Goal: Information Seeking & Learning: Compare options

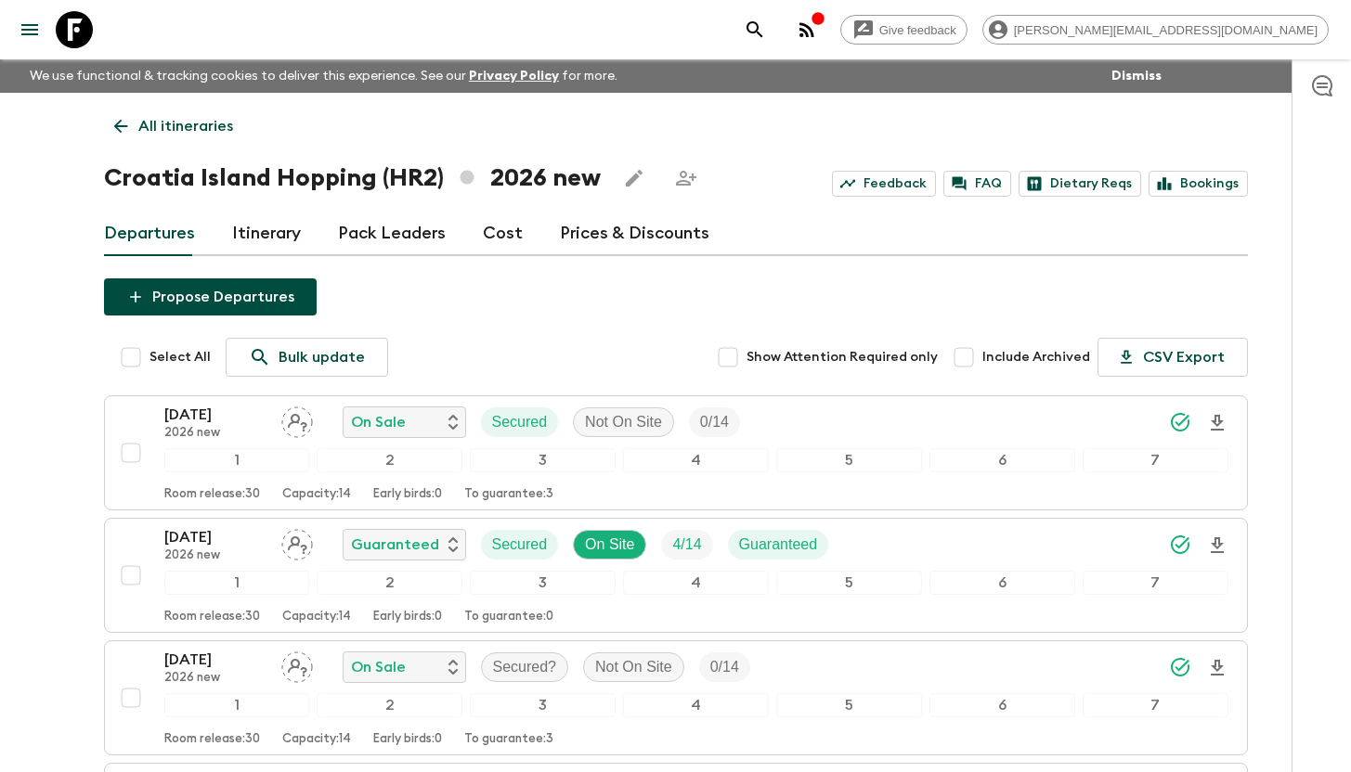
click at [85, 35] on icon at bounding box center [74, 29] width 37 height 37
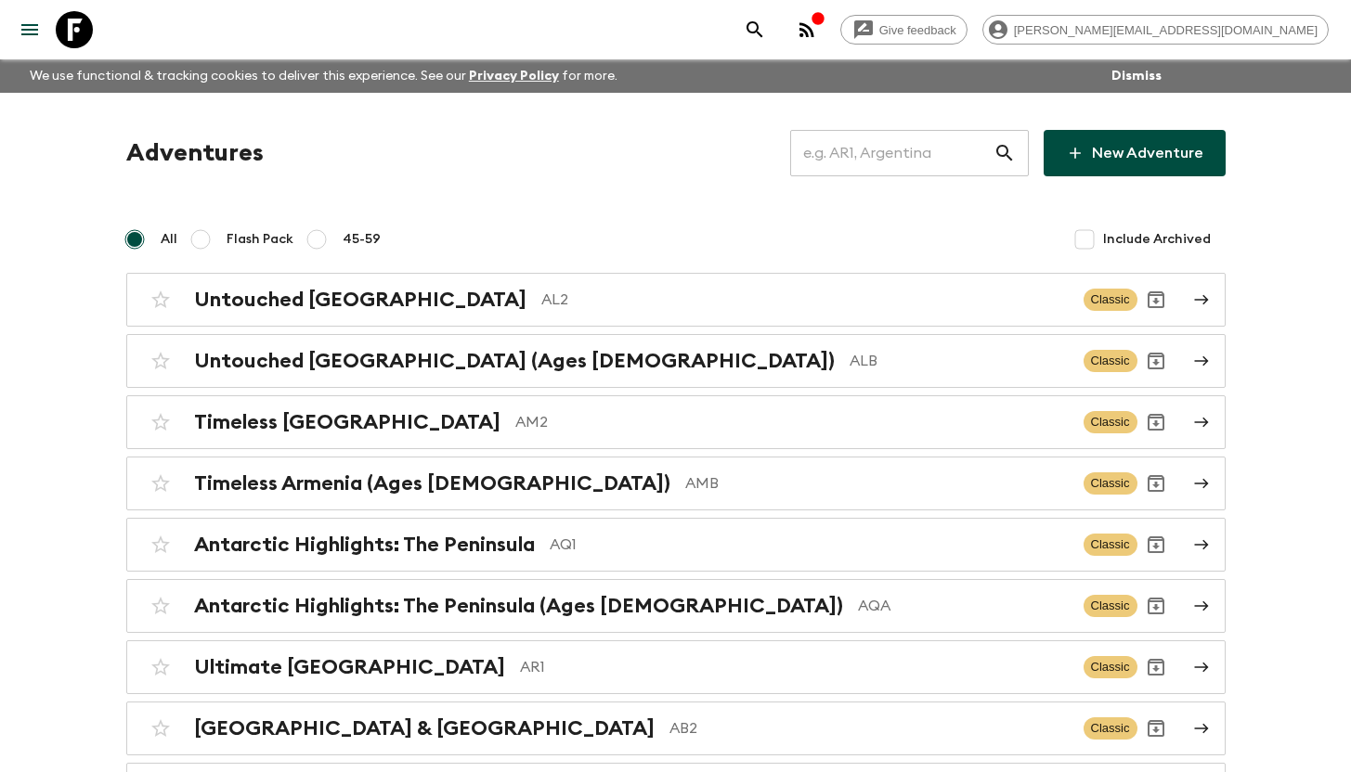
click at [929, 151] on input "text" at bounding box center [891, 153] width 203 height 52
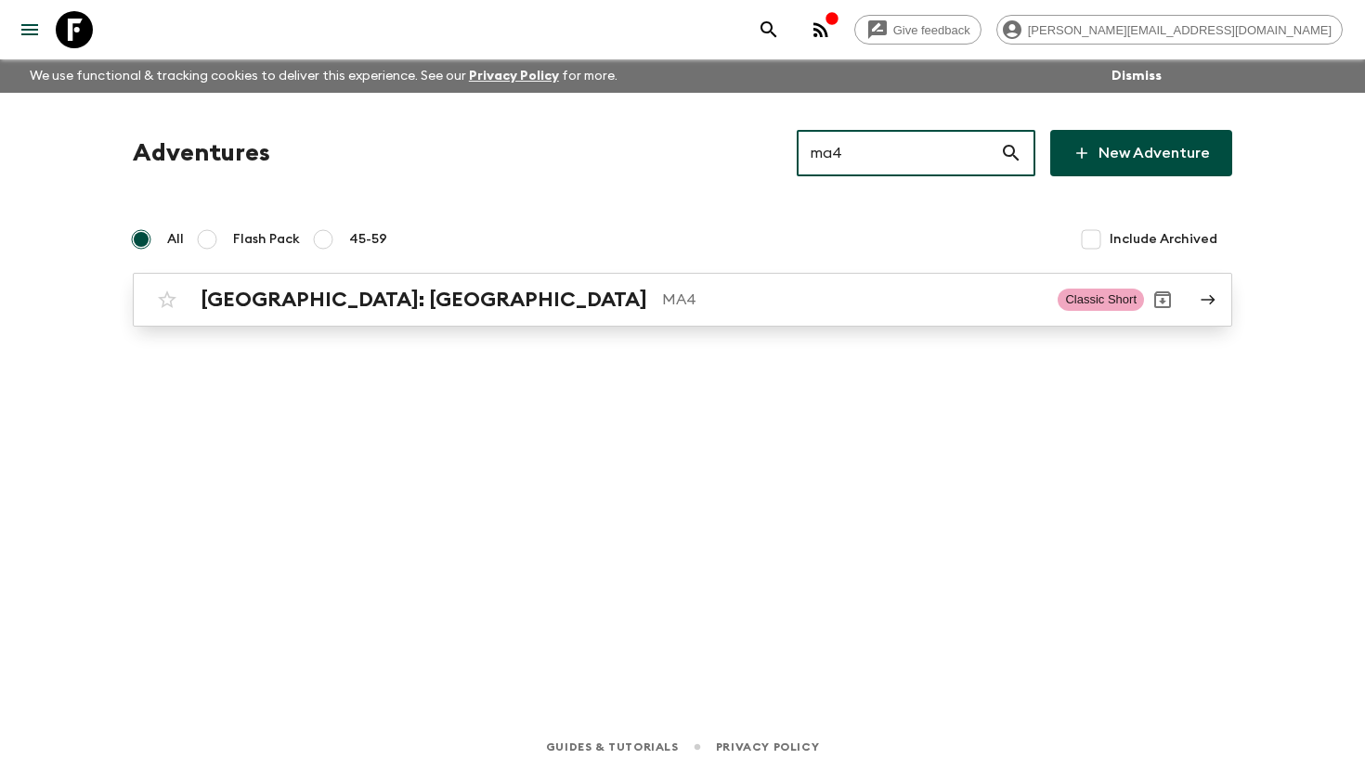
type input "ma4"
click at [320, 294] on h2 "[GEOGRAPHIC_DATA]: [GEOGRAPHIC_DATA]" at bounding box center [424, 300] width 447 height 24
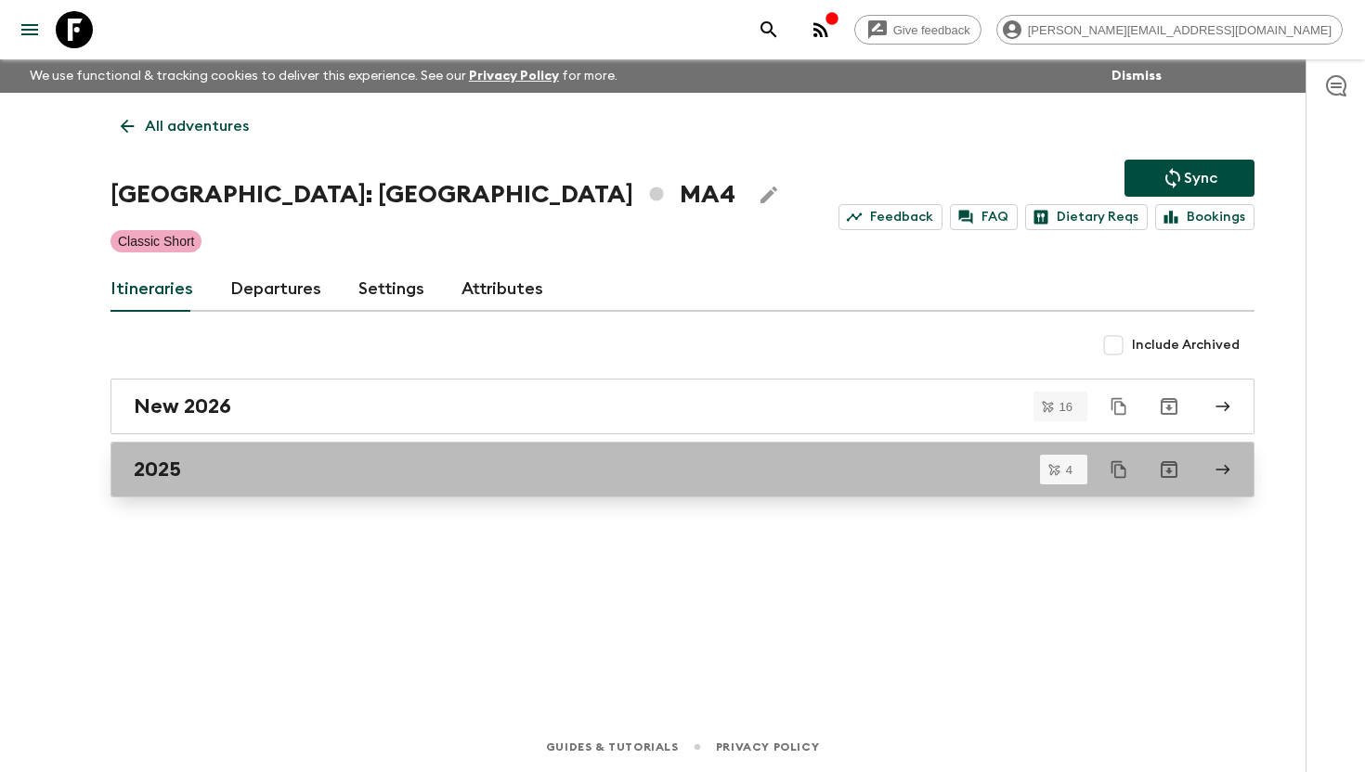
click at [228, 476] on div "2025" at bounding box center [665, 470] width 1062 height 24
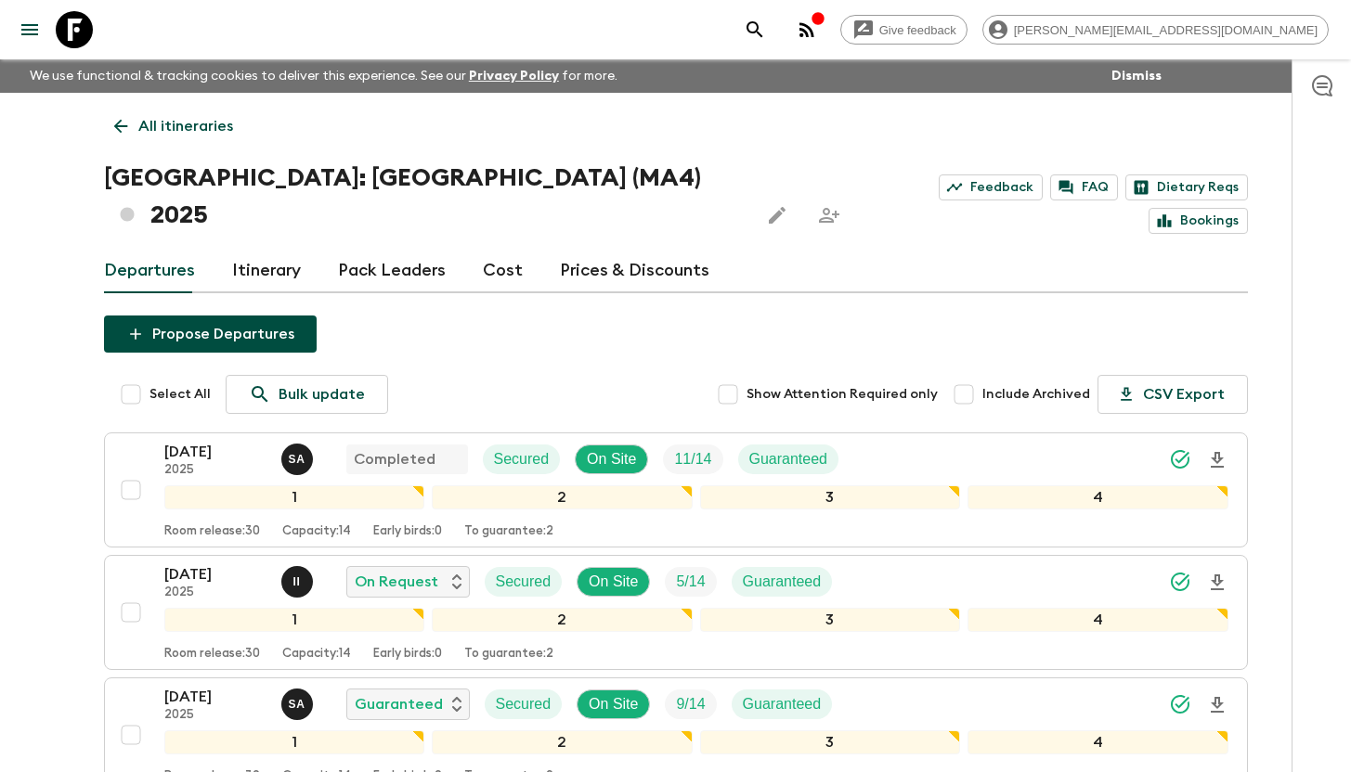
click at [485, 249] on link "Cost" at bounding box center [503, 271] width 40 height 45
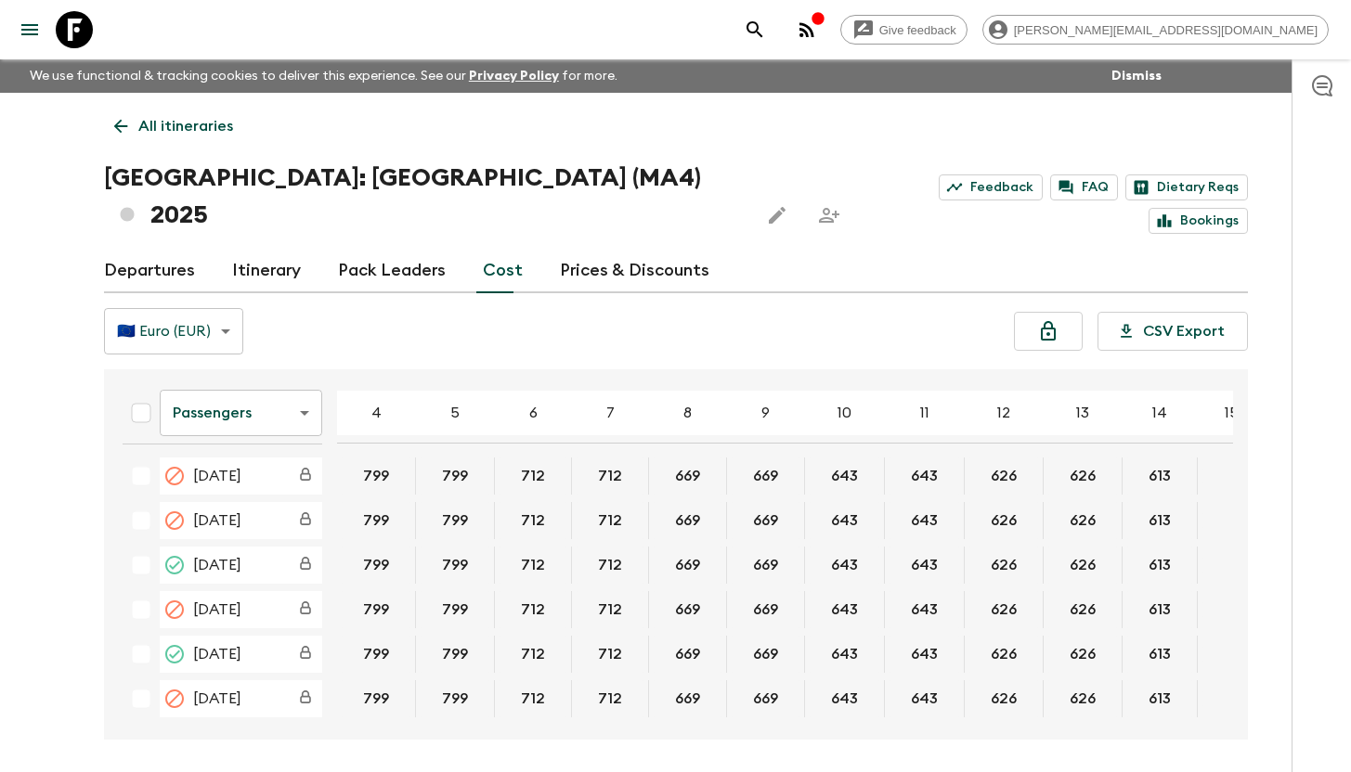
click at [212, 378] on body "Give feedback aida@flashpack.com We use functional & tracking cookies to delive…" at bounding box center [675, 421] width 1351 height 842
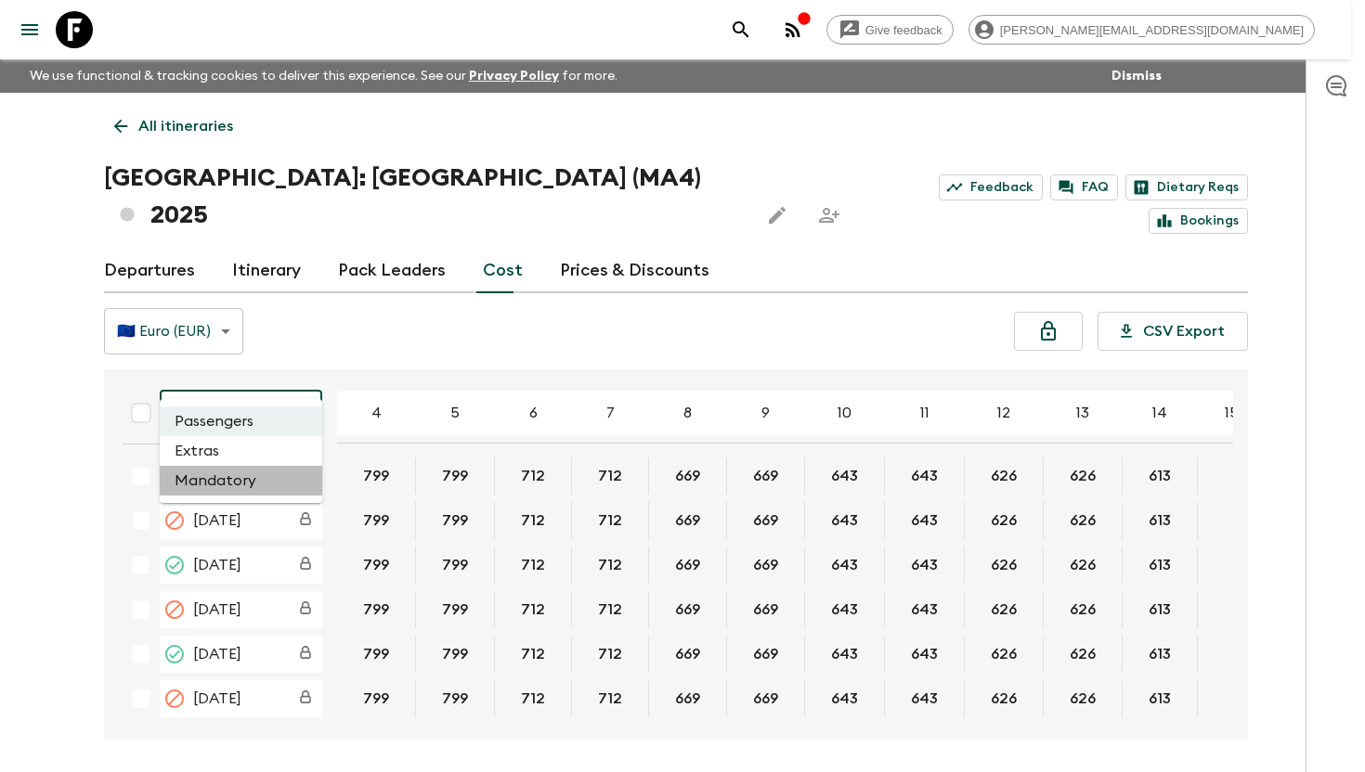
click at [246, 478] on li "Mandatory" at bounding box center [241, 481] width 162 height 30
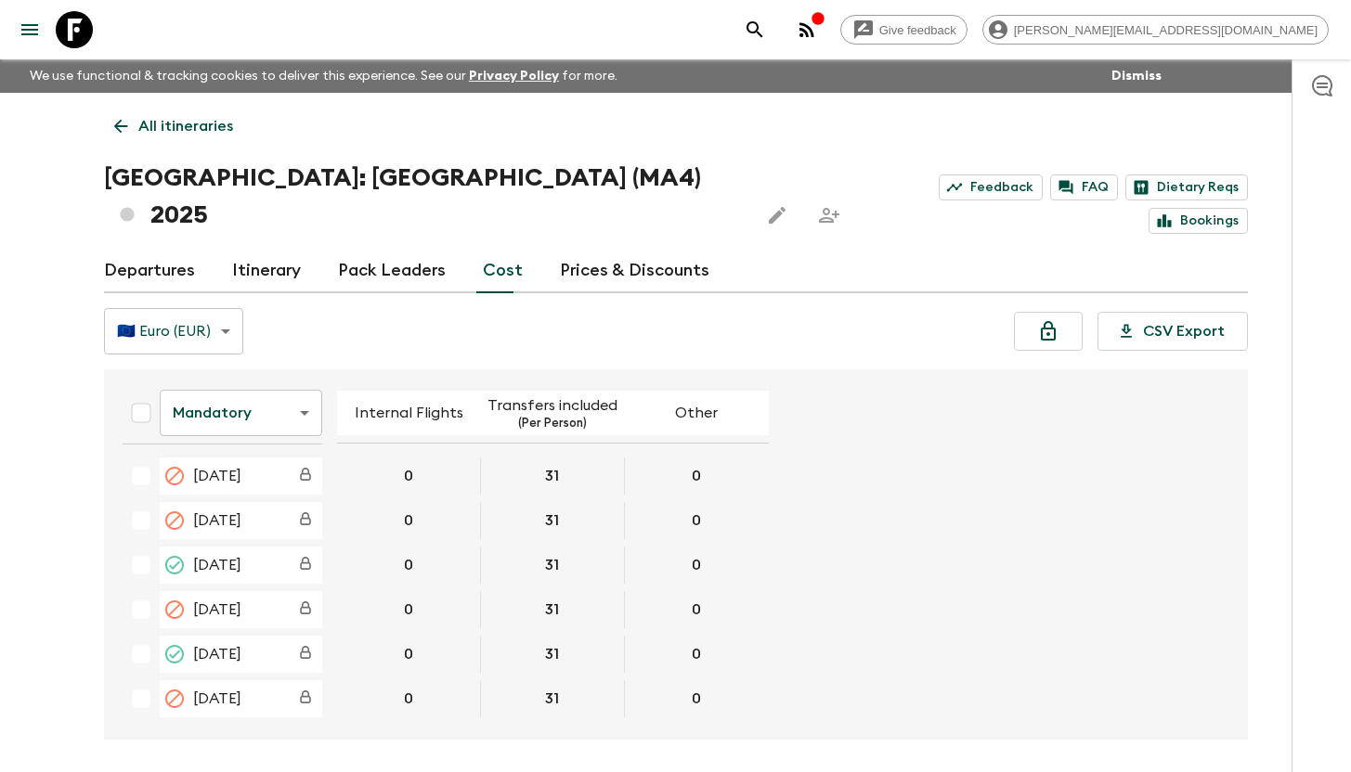
click at [251, 380] on body "Give feedback aida@flashpack.com We use functional & tracking cookies to delive…" at bounding box center [675, 421] width 1351 height 842
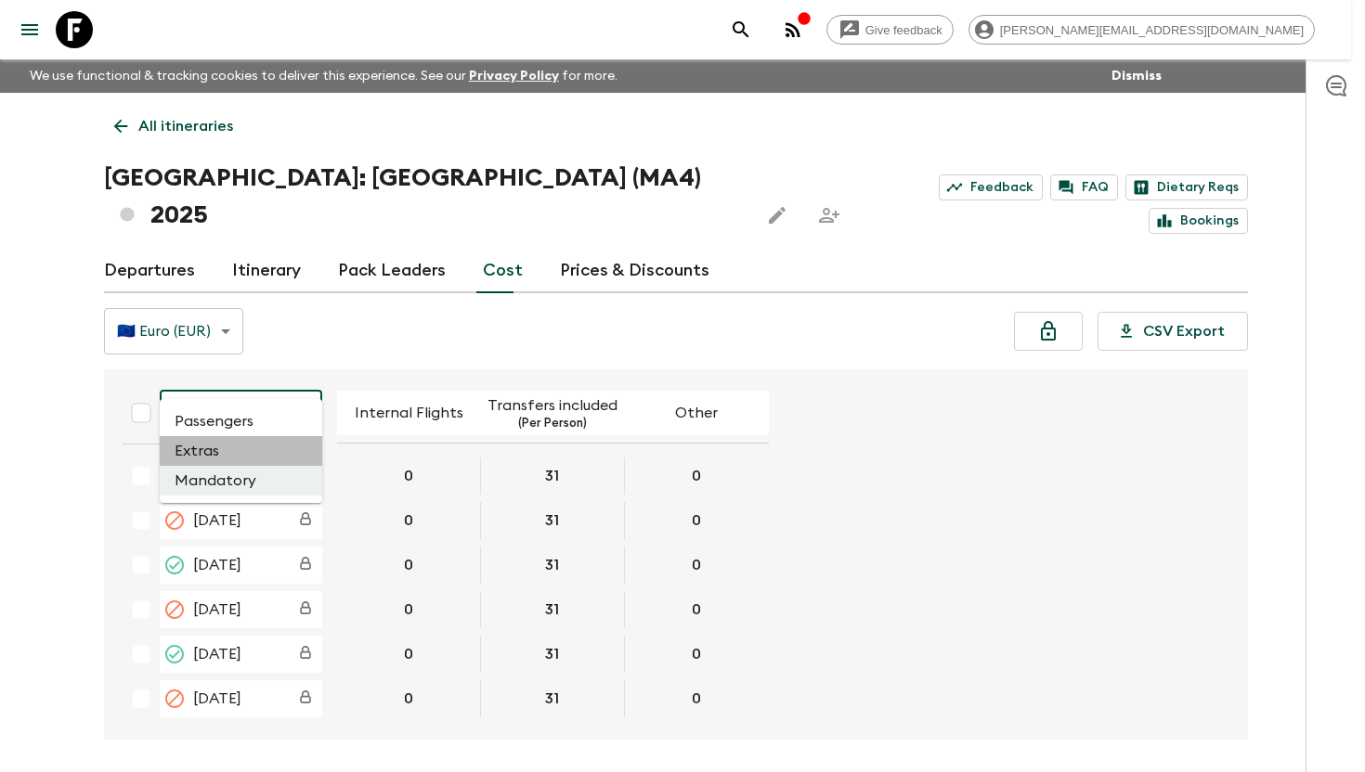
click at [225, 450] on li "Extras" at bounding box center [241, 451] width 162 height 30
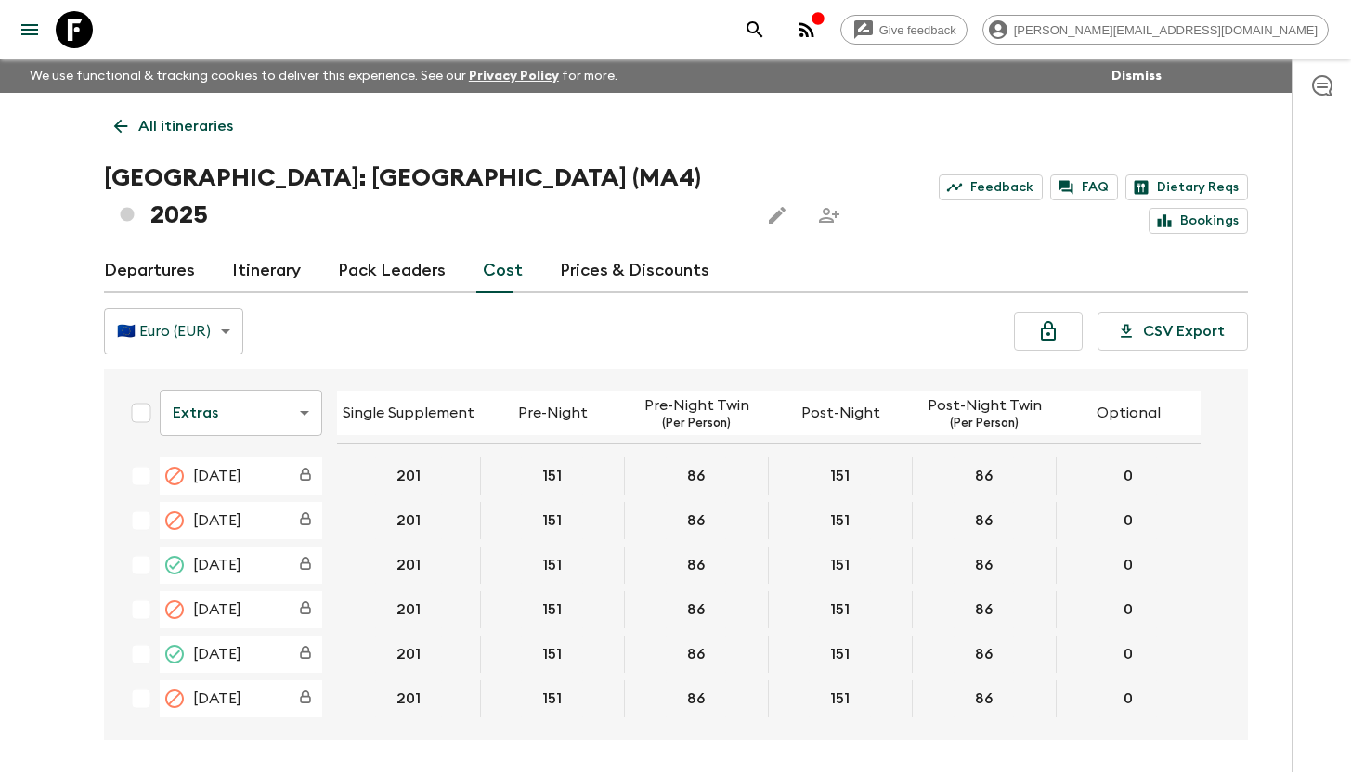
click at [156, 129] on p "All itineraries" at bounding box center [185, 126] width 95 height 22
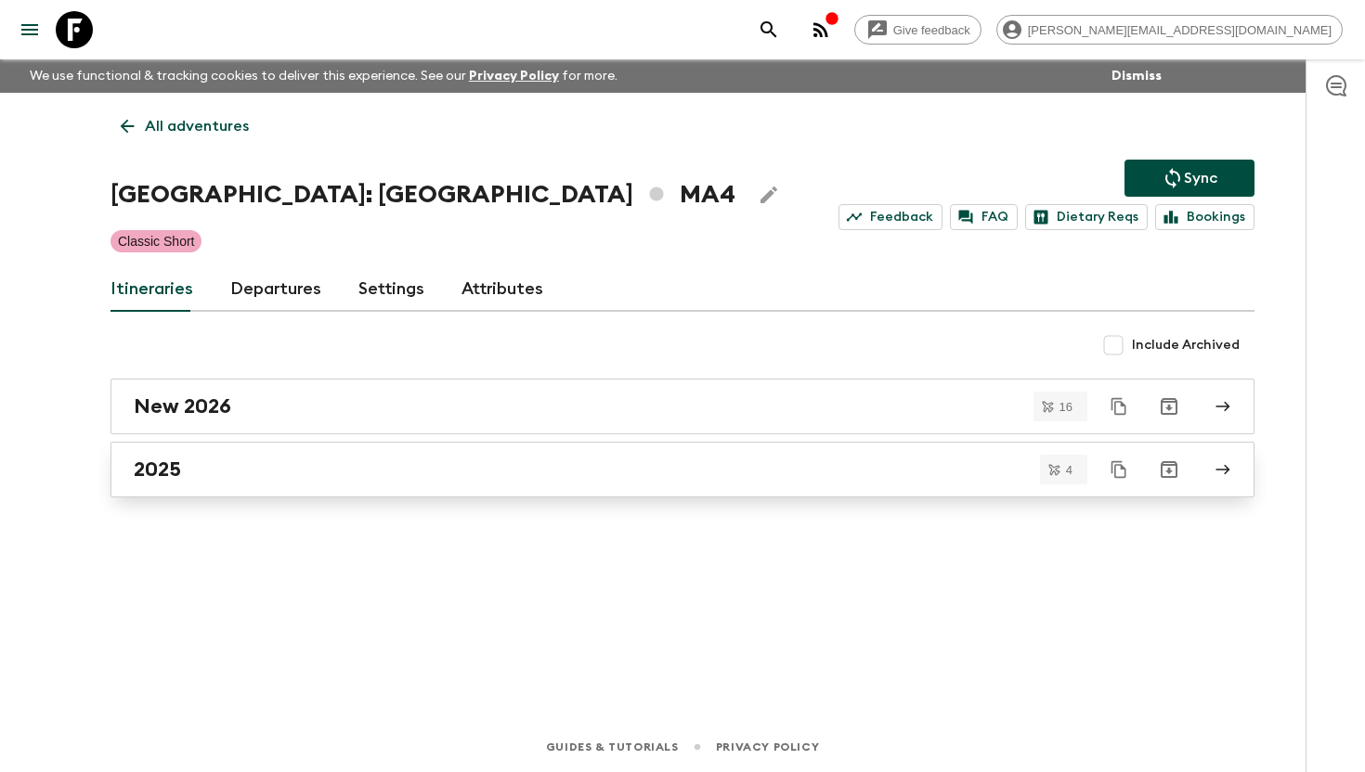
click at [236, 455] on link "2025" at bounding box center [682, 470] width 1144 height 56
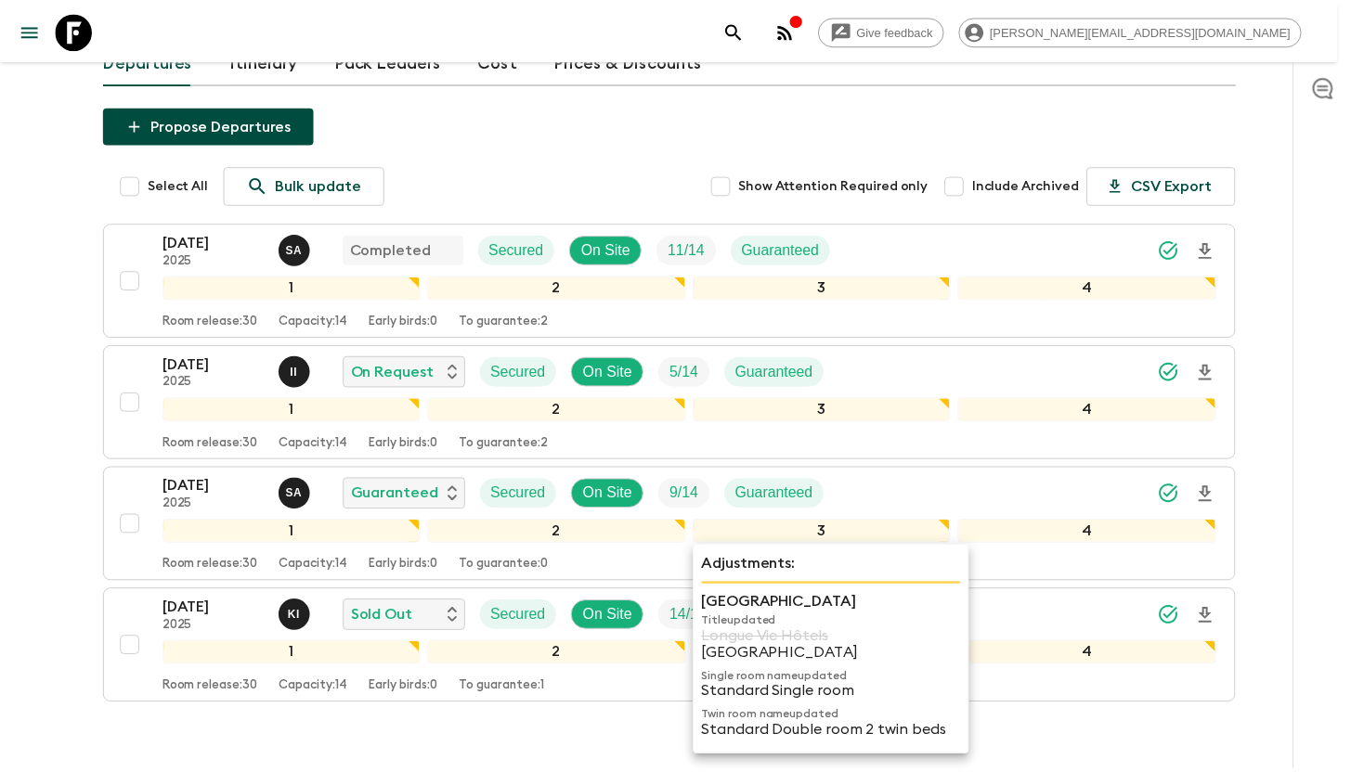
scroll to position [222, 0]
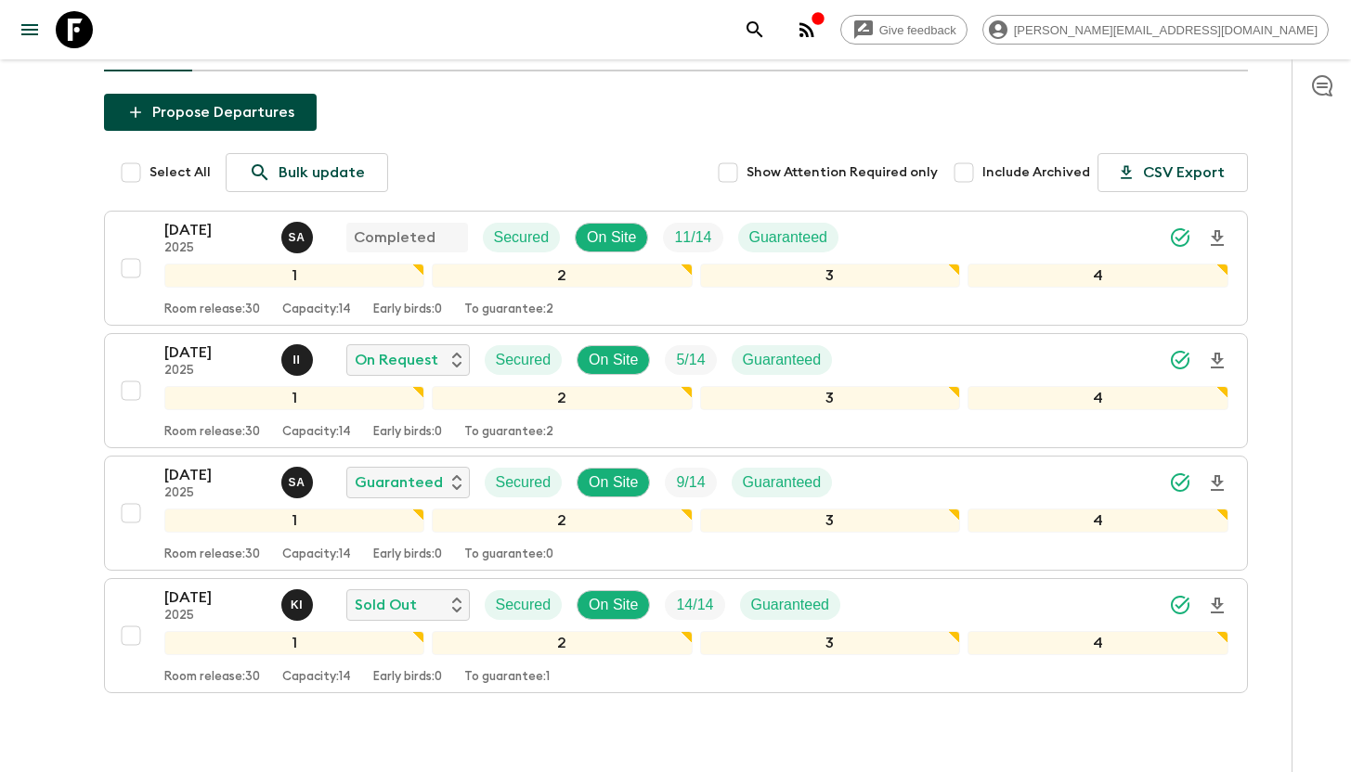
click at [80, 31] on icon at bounding box center [74, 29] width 37 height 37
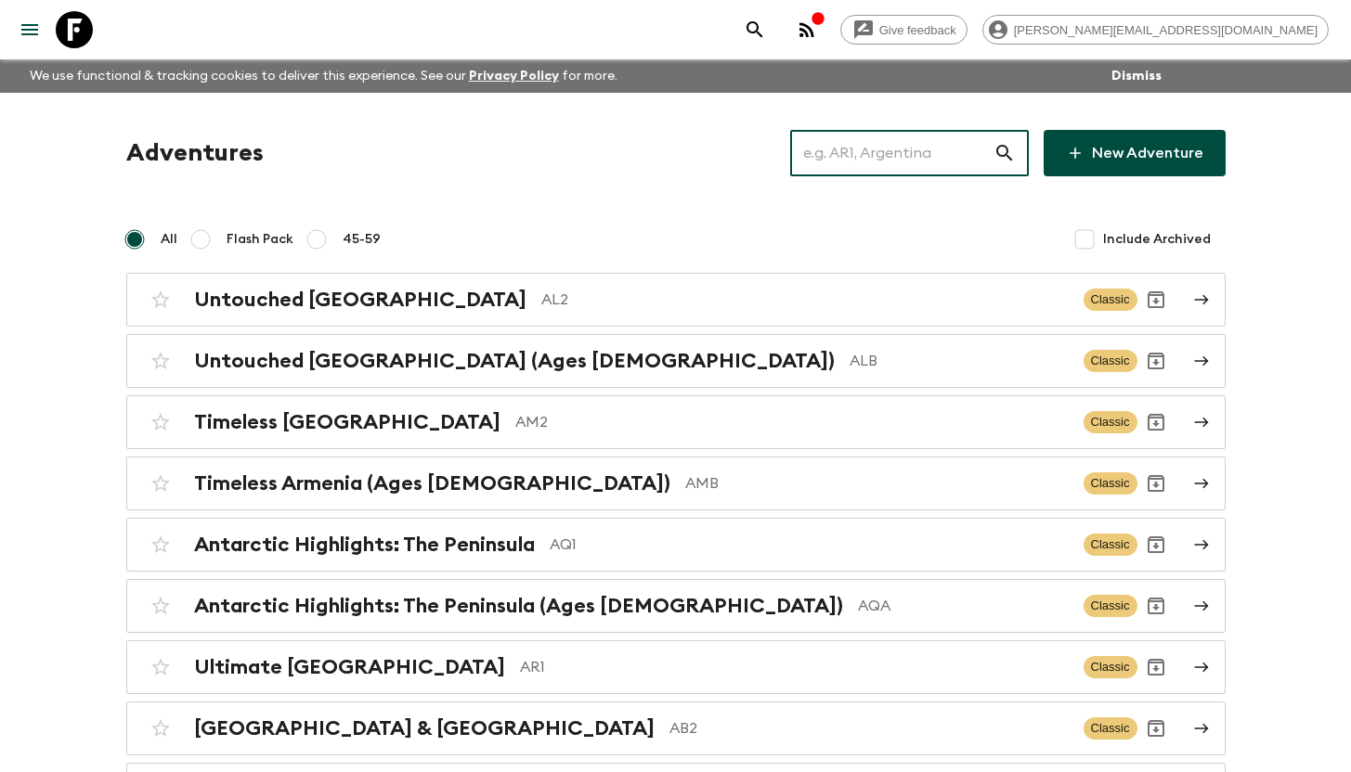
click at [875, 136] on input "text" at bounding box center [891, 153] width 203 height 52
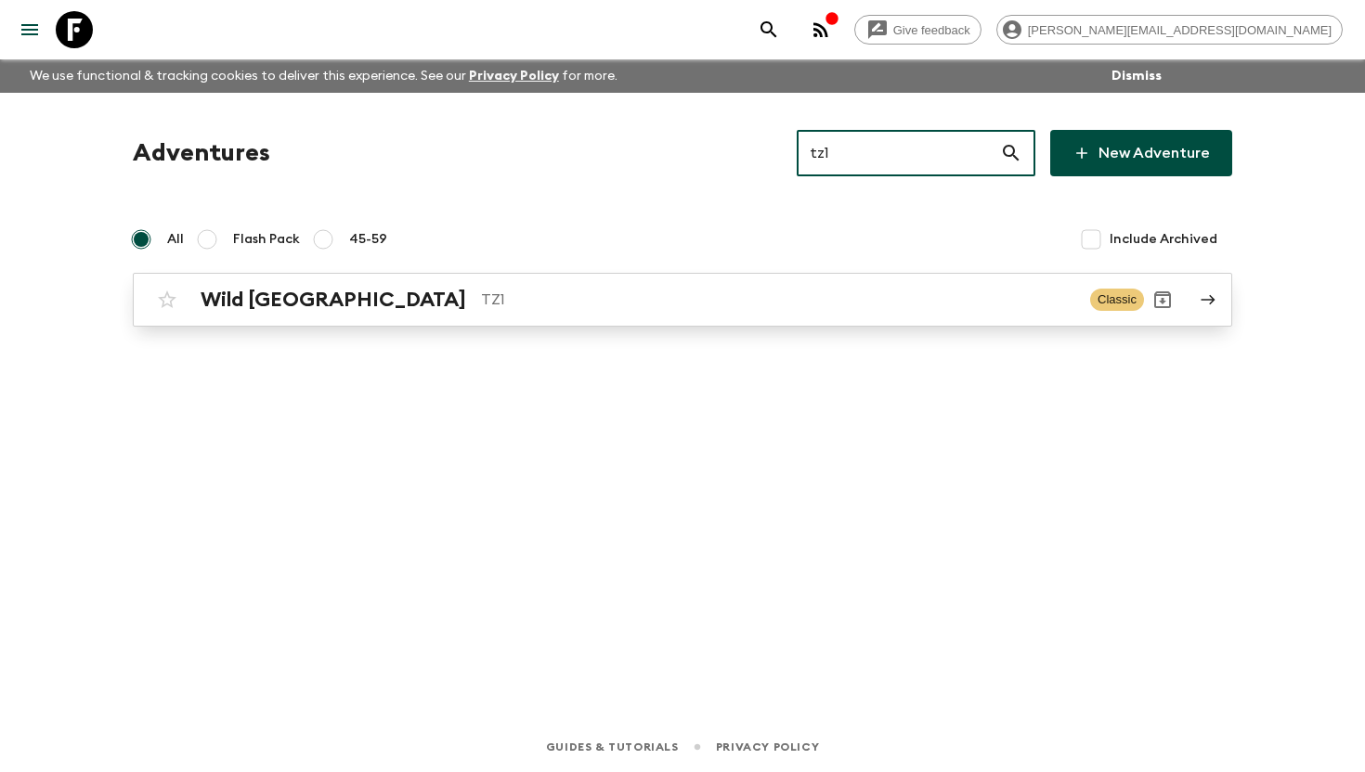
type input "tz1"
click at [481, 301] on p "TZ1" at bounding box center [778, 300] width 594 height 22
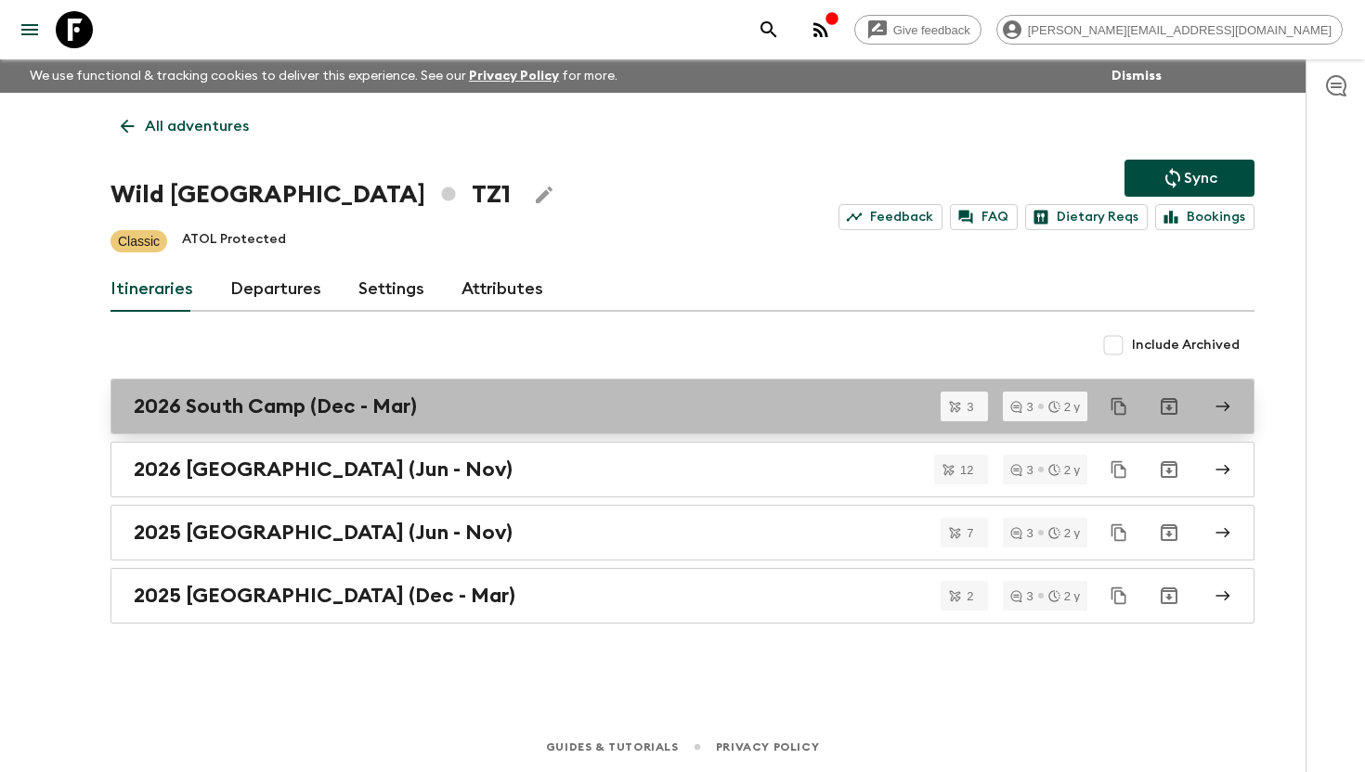
click at [277, 409] on h2 "2026 South Camp (Dec - Mar)" at bounding box center [275, 407] width 283 height 24
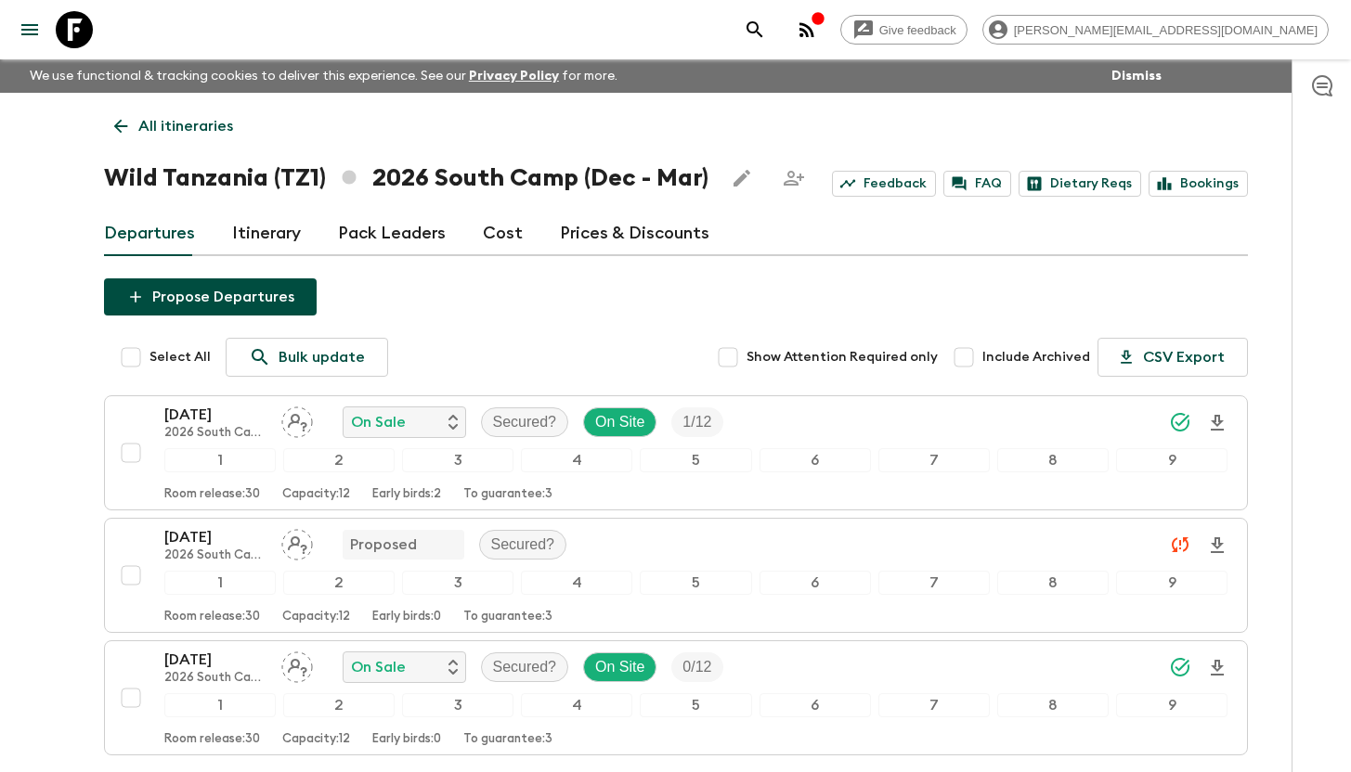
scroll to position [152, 0]
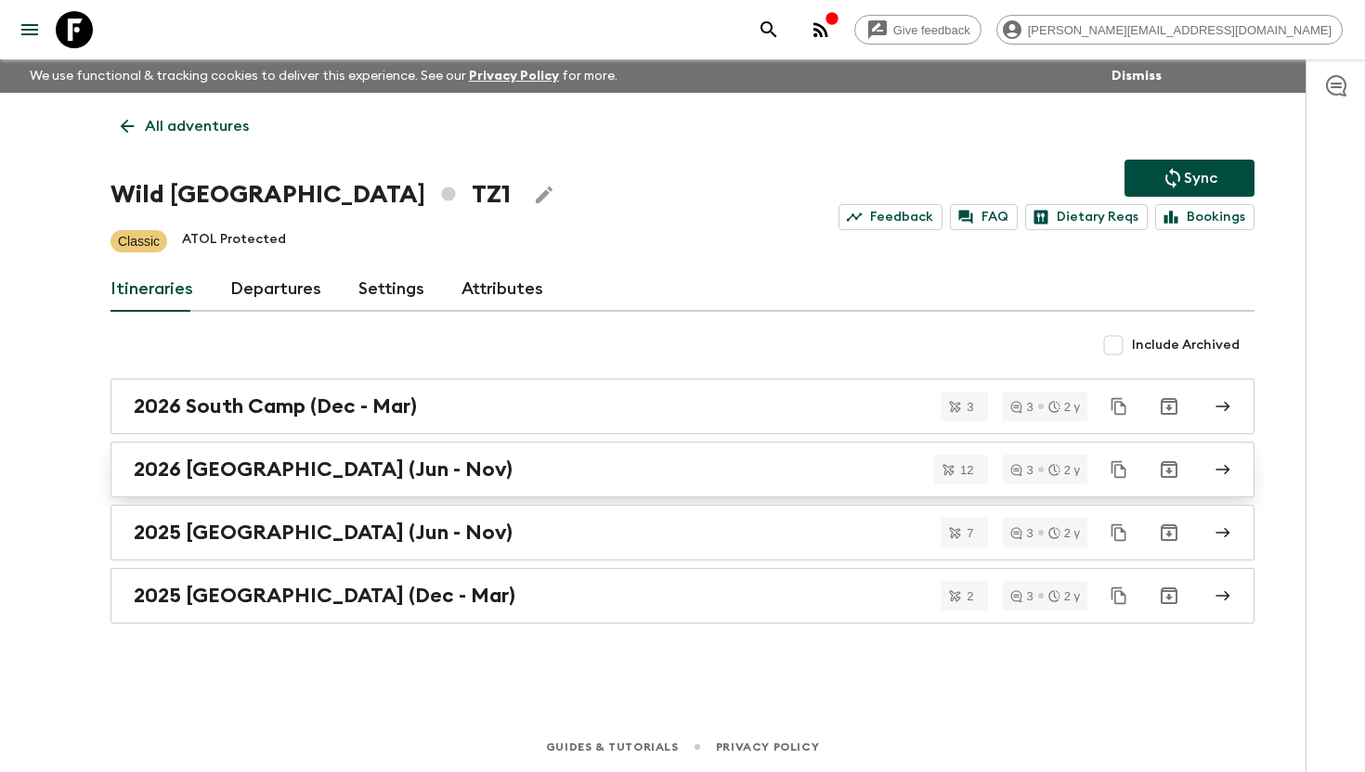
click at [253, 483] on link "2026 North Camp (Jun - Nov)" at bounding box center [682, 470] width 1144 height 56
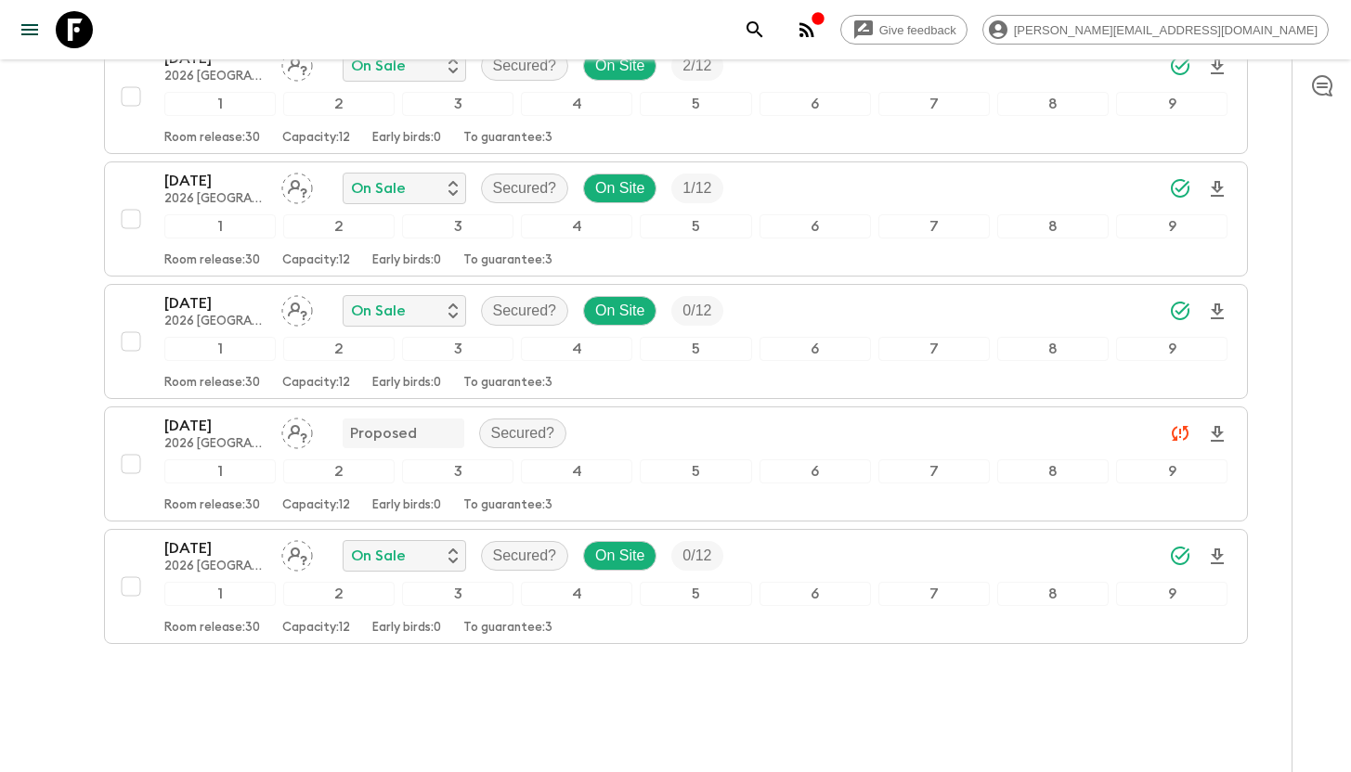
scroll to position [1255, 0]
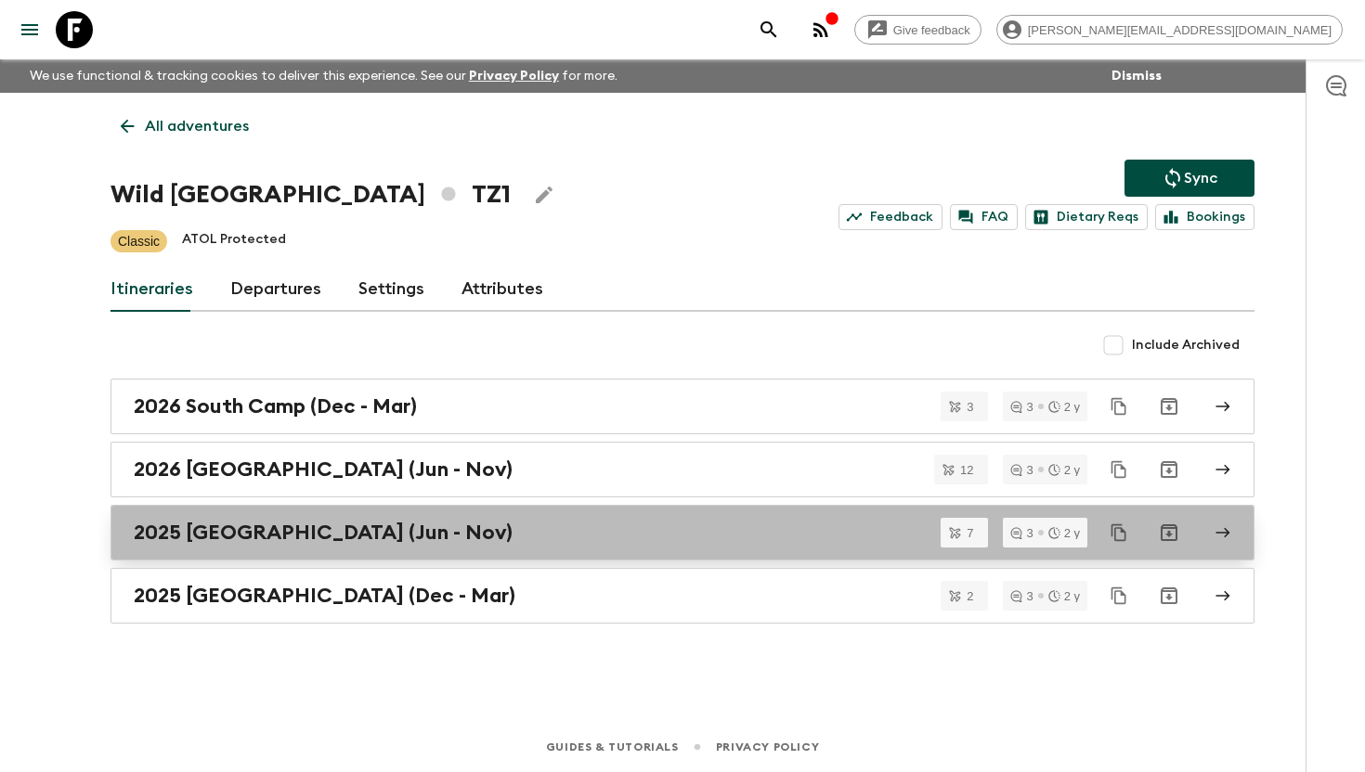
click at [242, 526] on h2 "2025 North Camp (Jun - Nov)" at bounding box center [323, 533] width 379 height 24
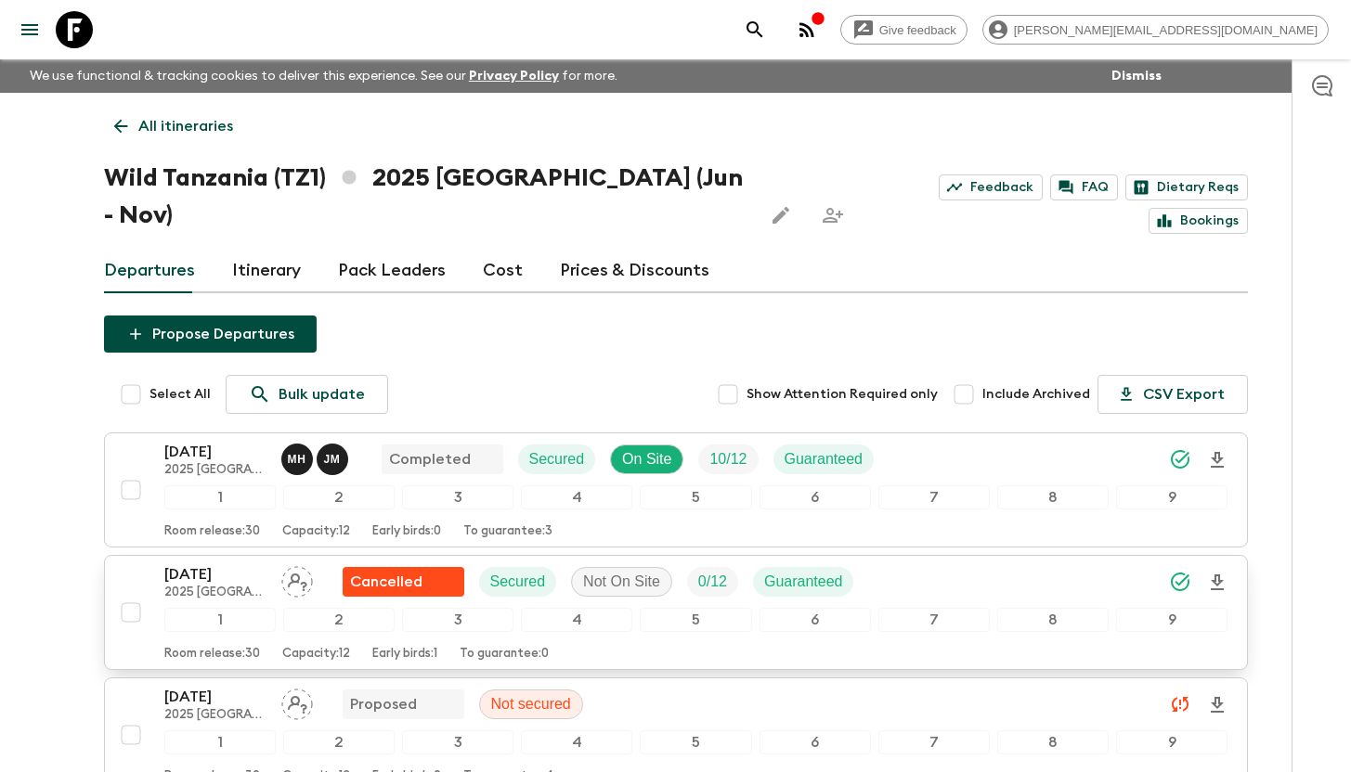
scroll to position [642, 0]
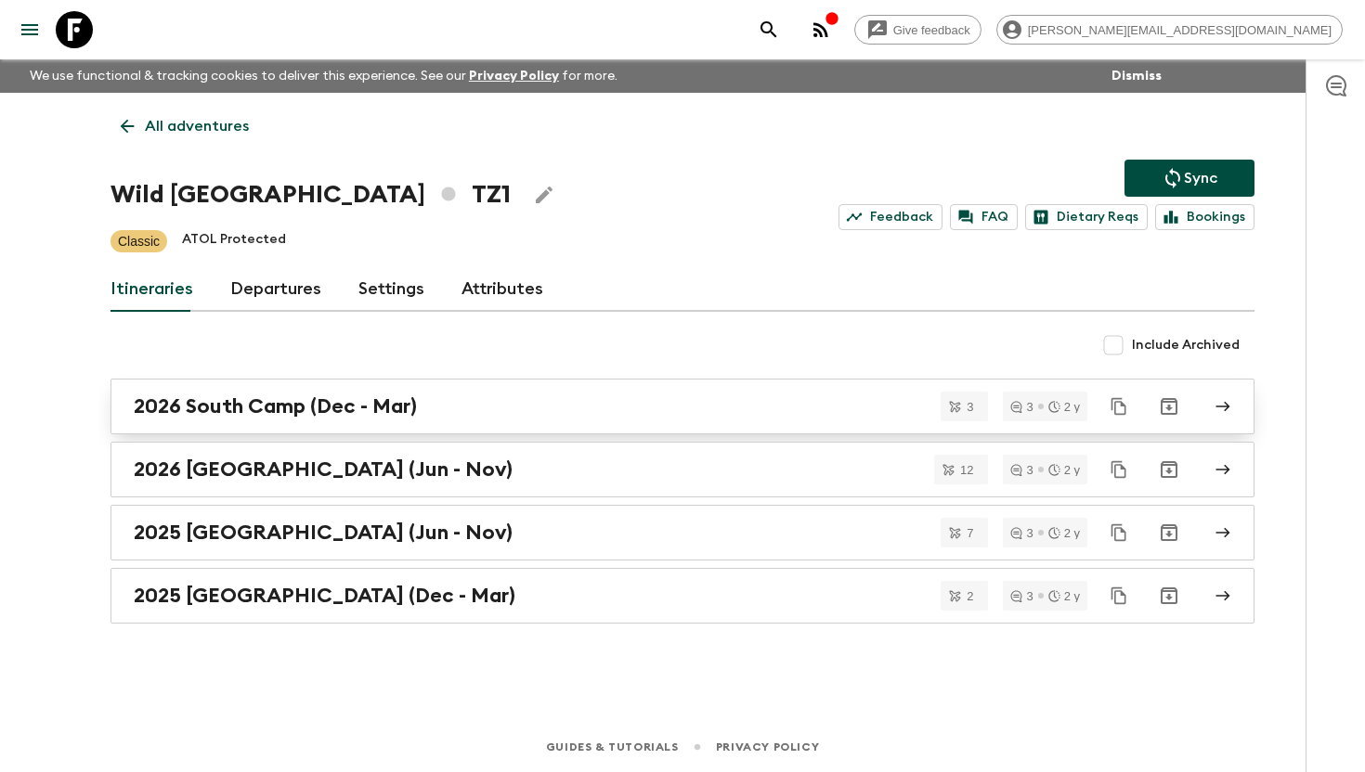
click at [224, 409] on h2 "2026 South Camp (Dec - Mar)" at bounding box center [275, 407] width 283 height 24
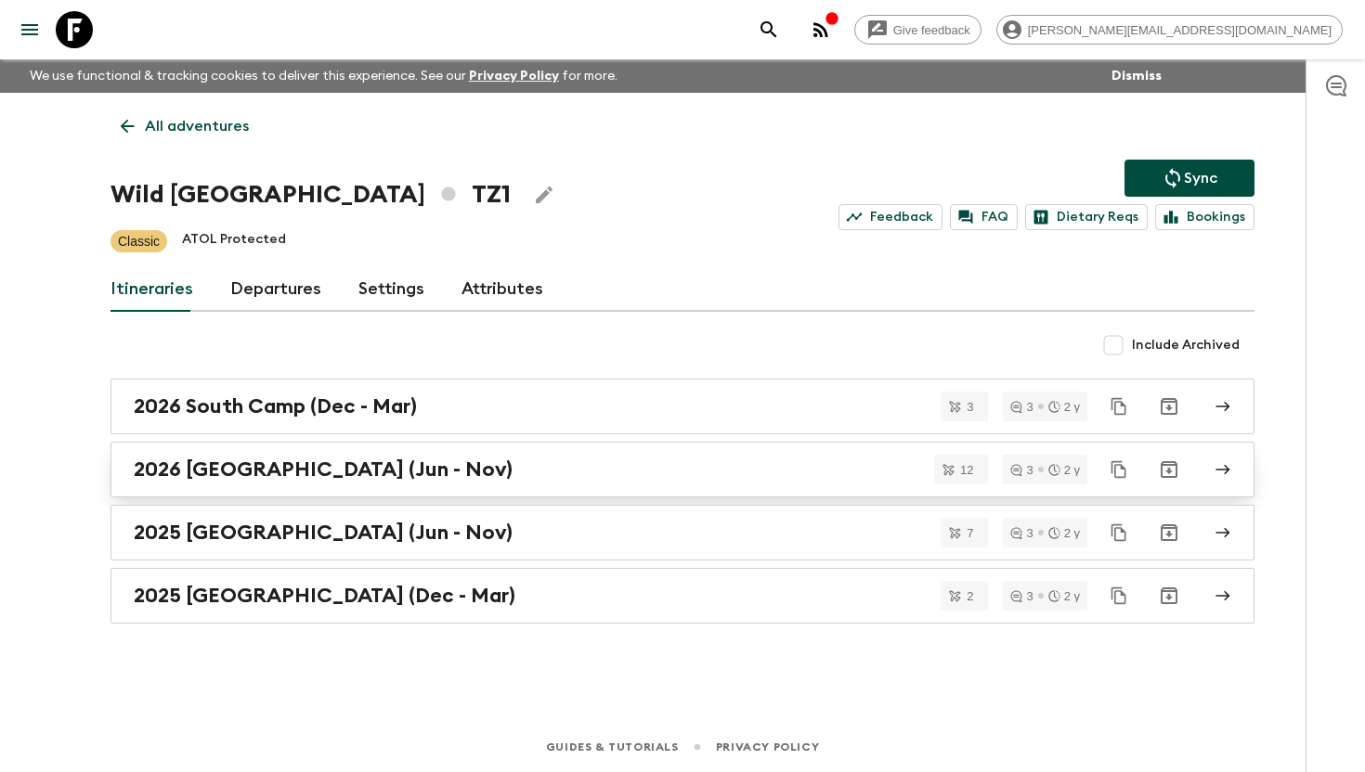
click at [404, 480] on h2 "2026 North Camp (Jun - Nov)" at bounding box center [323, 470] width 379 height 24
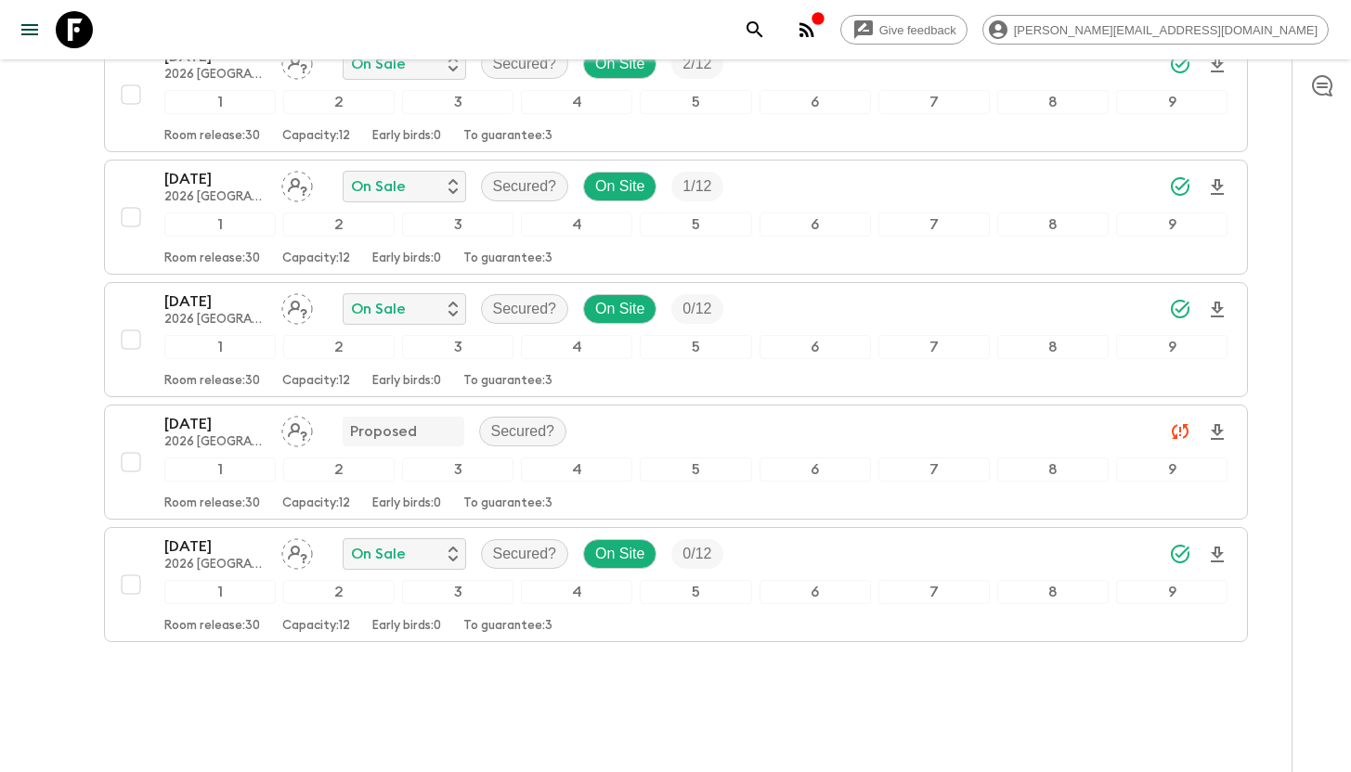
scroll to position [1255, 0]
click at [83, 36] on icon at bounding box center [74, 29] width 37 height 37
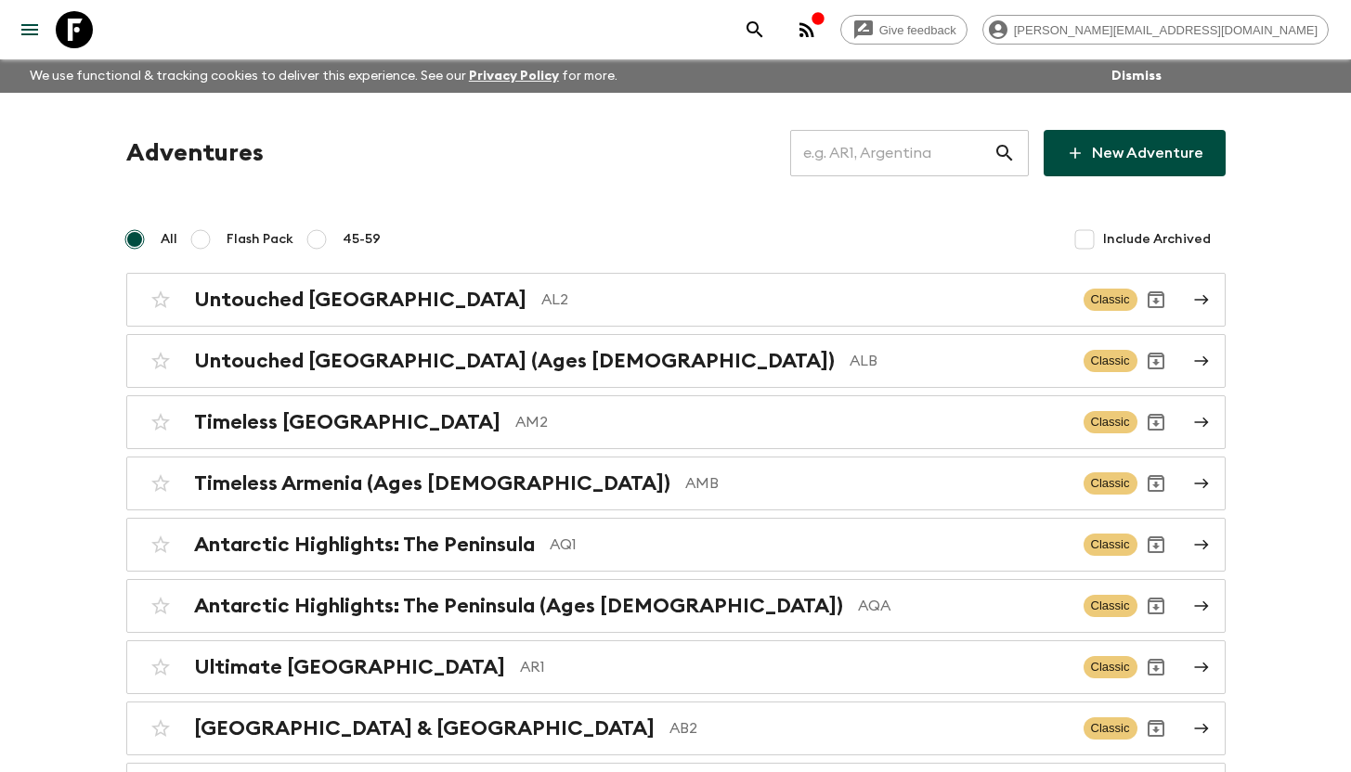
click at [851, 149] on input "text" at bounding box center [891, 153] width 203 height 52
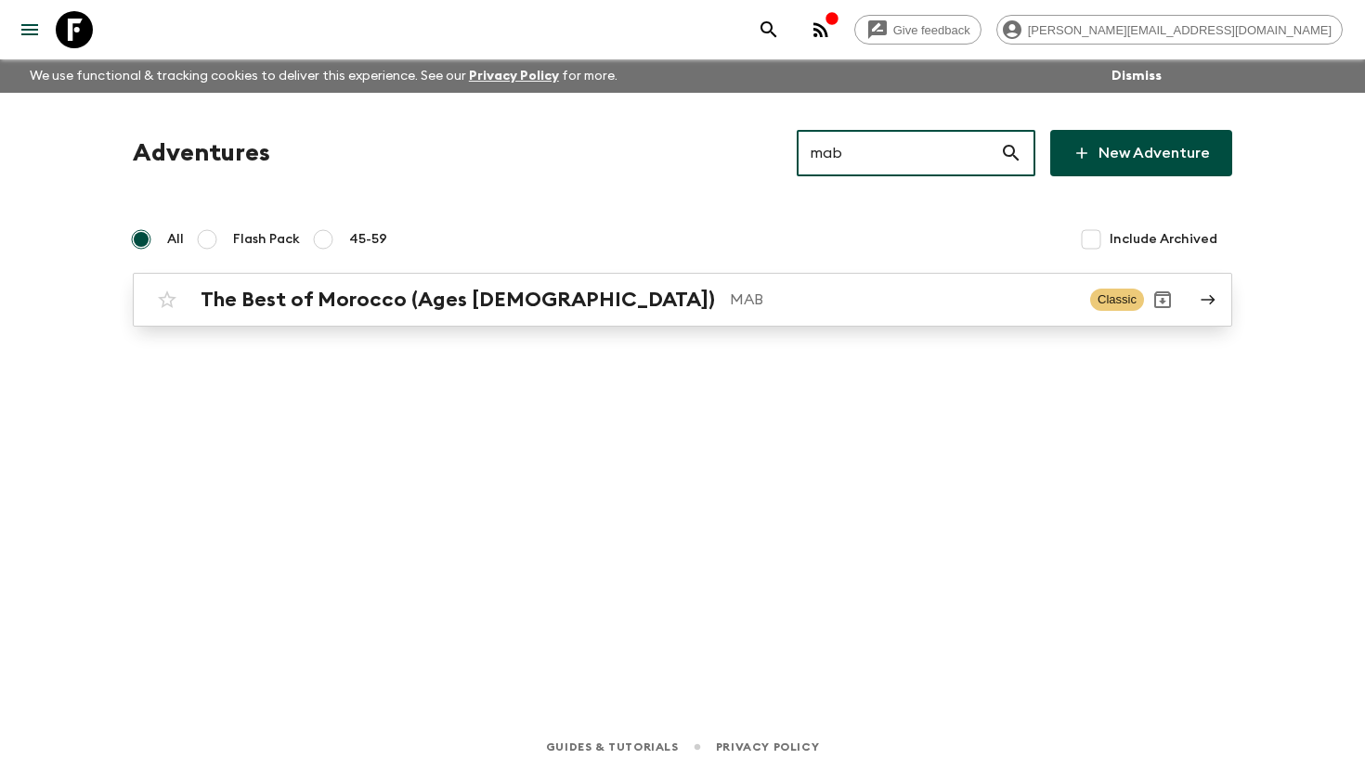
type input "mab"
click at [509, 284] on div "The Best of Morocco (Ages 45-59) MAB Classic" at bounding box center [646, 299] width 995 height 37
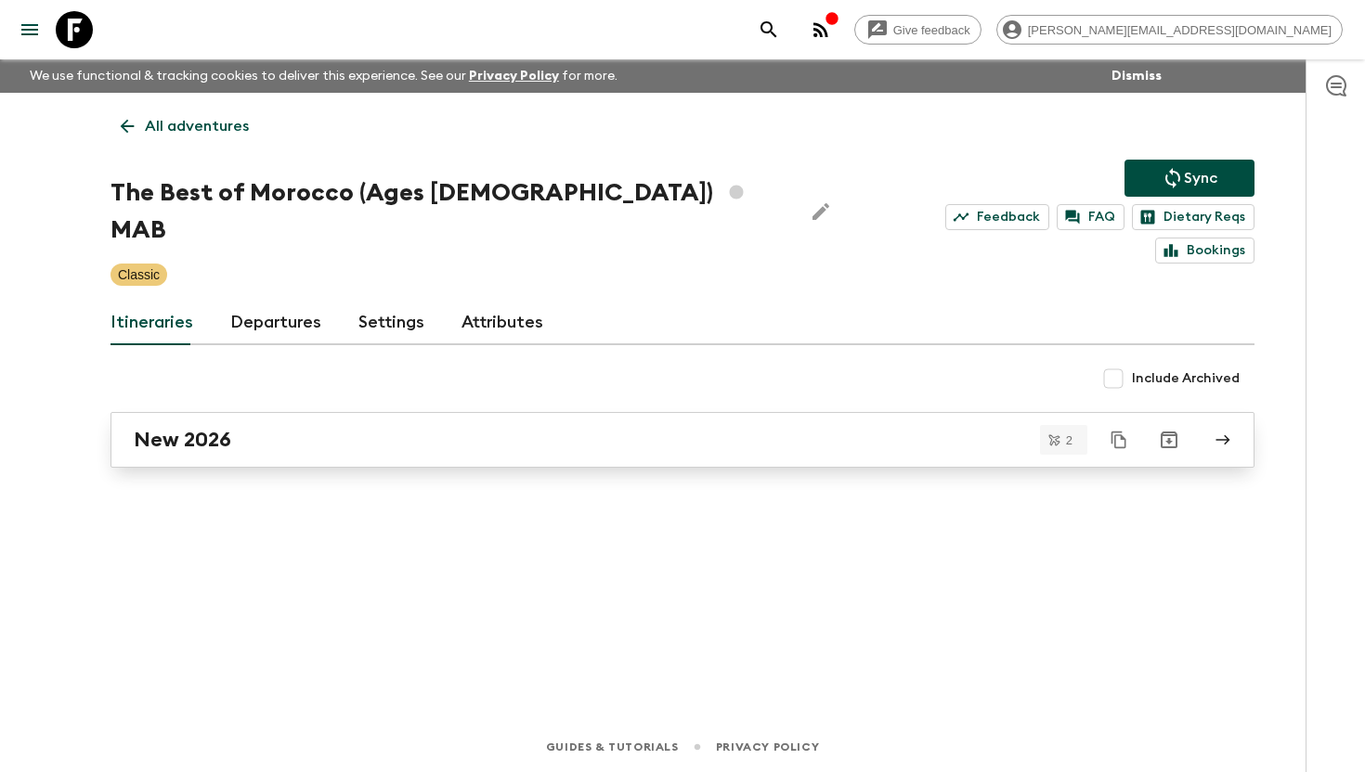
click at [271, 426] on link "New 2026" at bounding box center [682, 440] width 1144 height 56
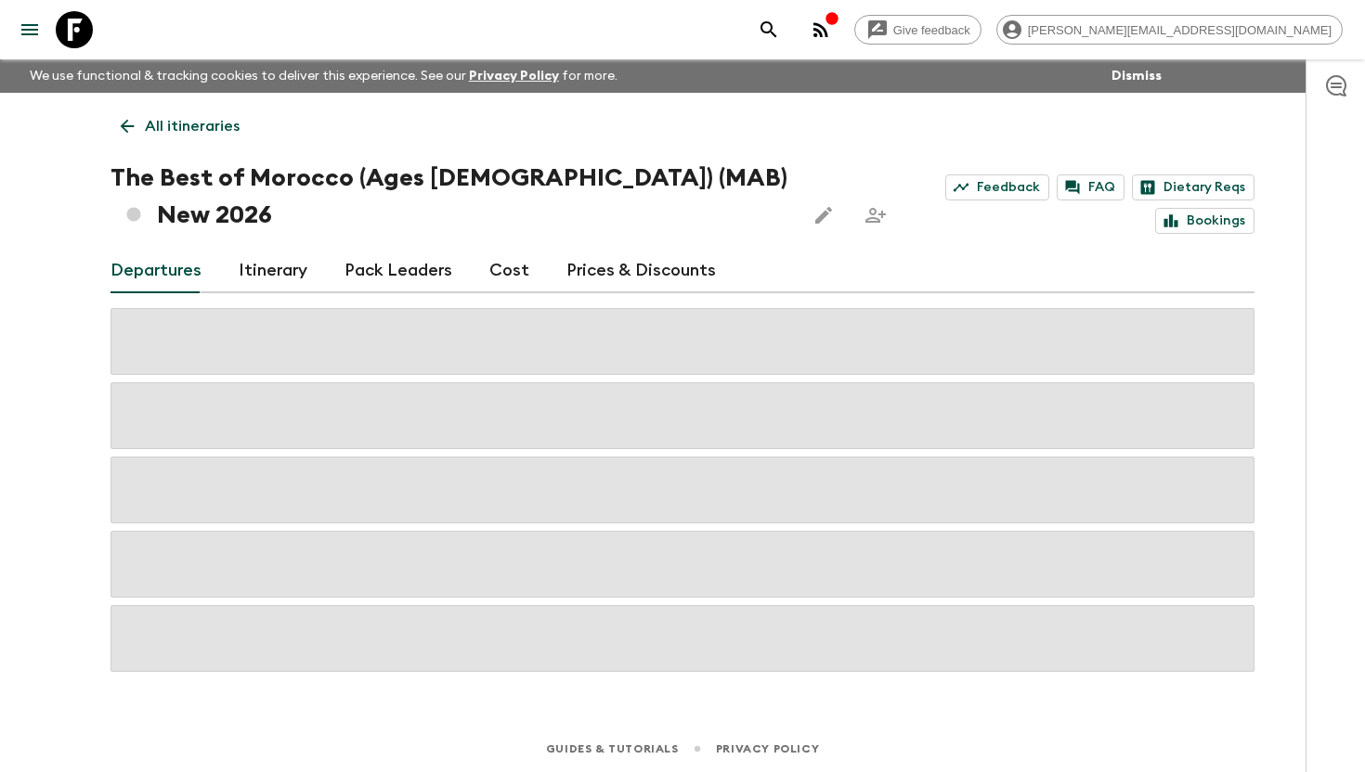
click at [490, 249] on link "Cost" at bounding box center [509, 271] width 40 height 45
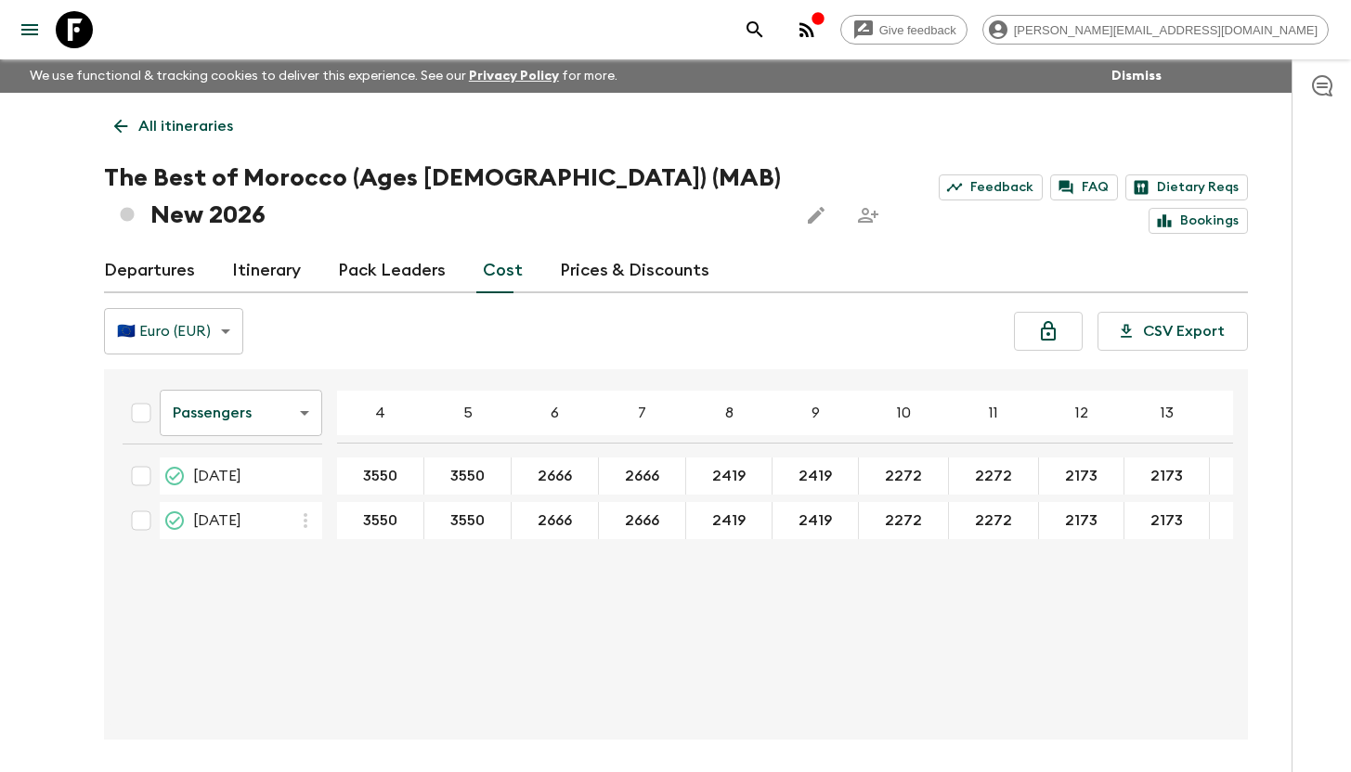
click at [511, 563] on div "Passengers passengersCost ​ 4 5 6 7 8 9 10 11 12 13 14 15 16 17 18 12 Sep 2026 …" at bounding box center [670, 554] width 1125 height 341
click at [540, 566] on div "Passengers passengersCost ​ 4 5 6 7 8 9 10 11 12 13 14 15 16 17 18 12 Sep 2026 …" at bounding box center [670, 554] width 1125 height 341
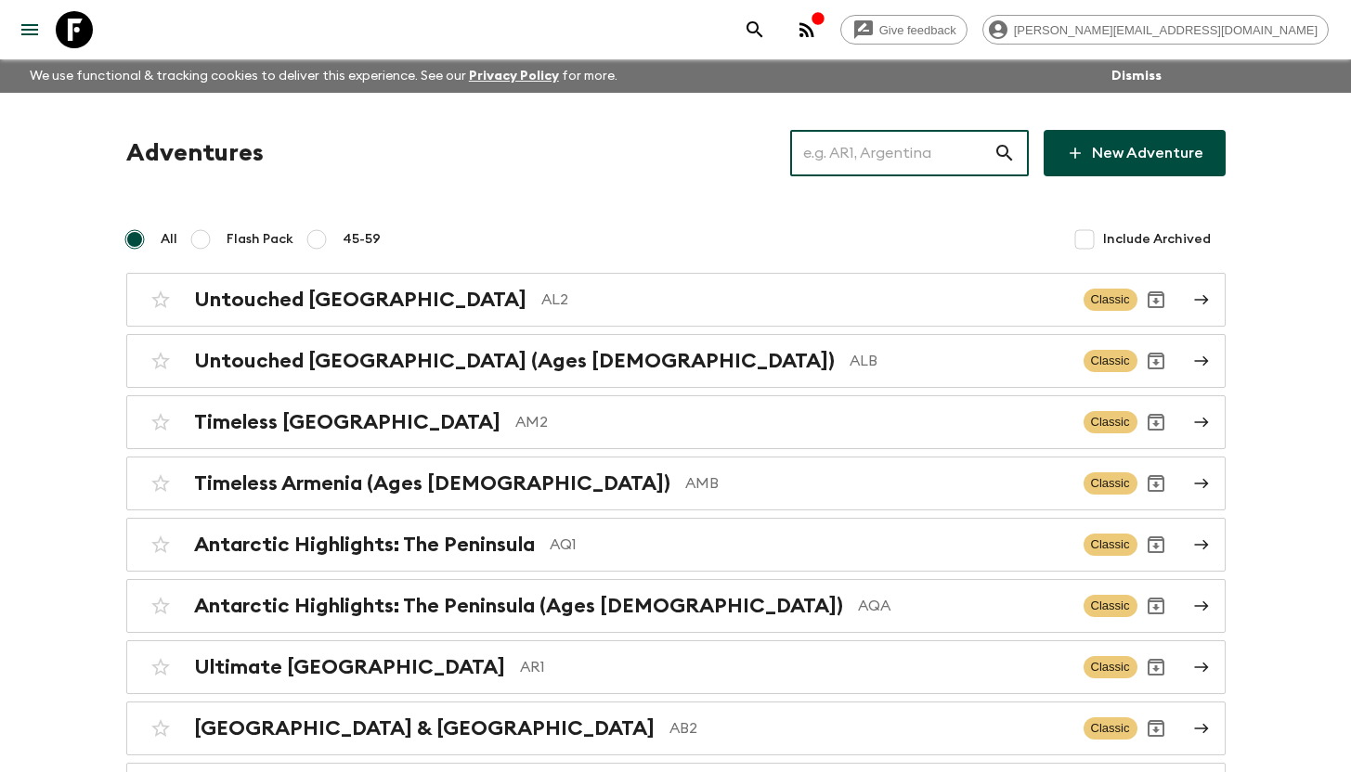
click at [888, 159] on input "text" at bounding box center [891, 153] width 203 height 52
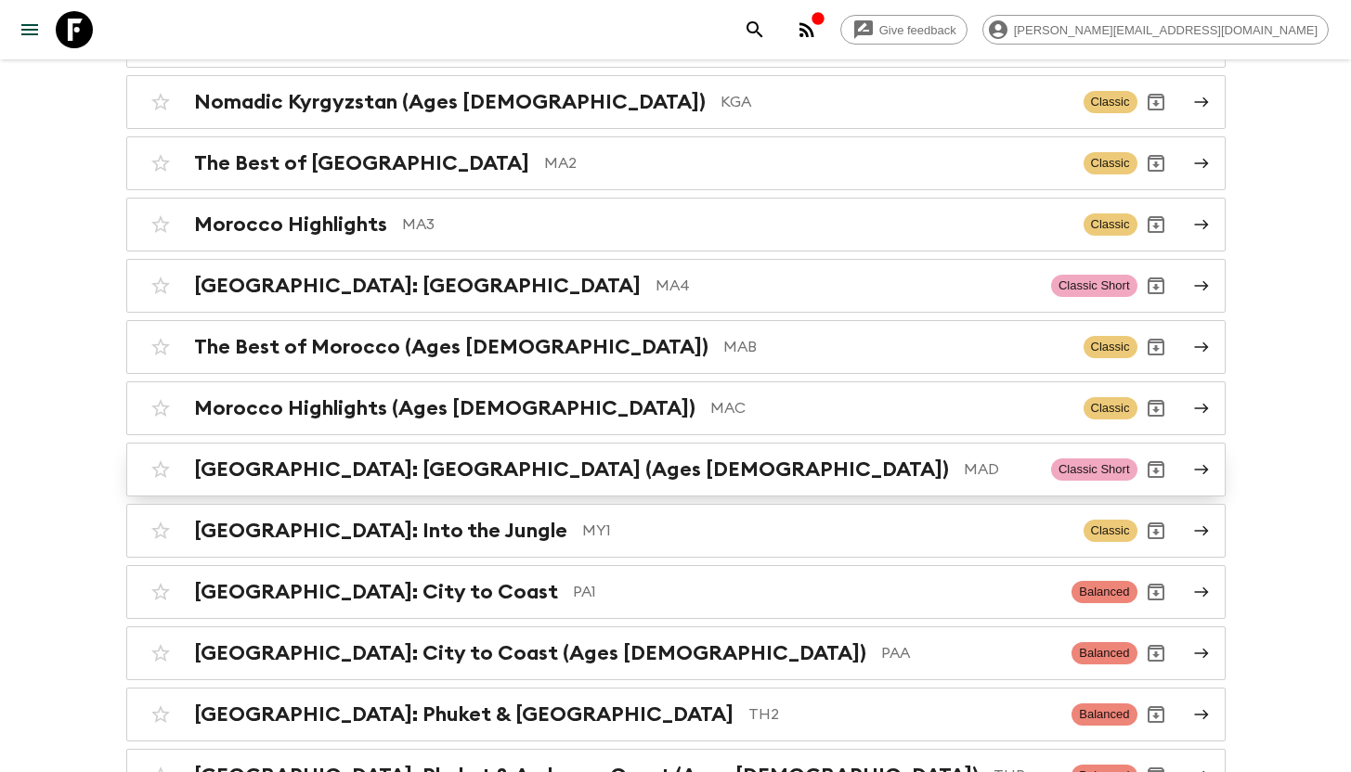
scroll to position [623, 0]
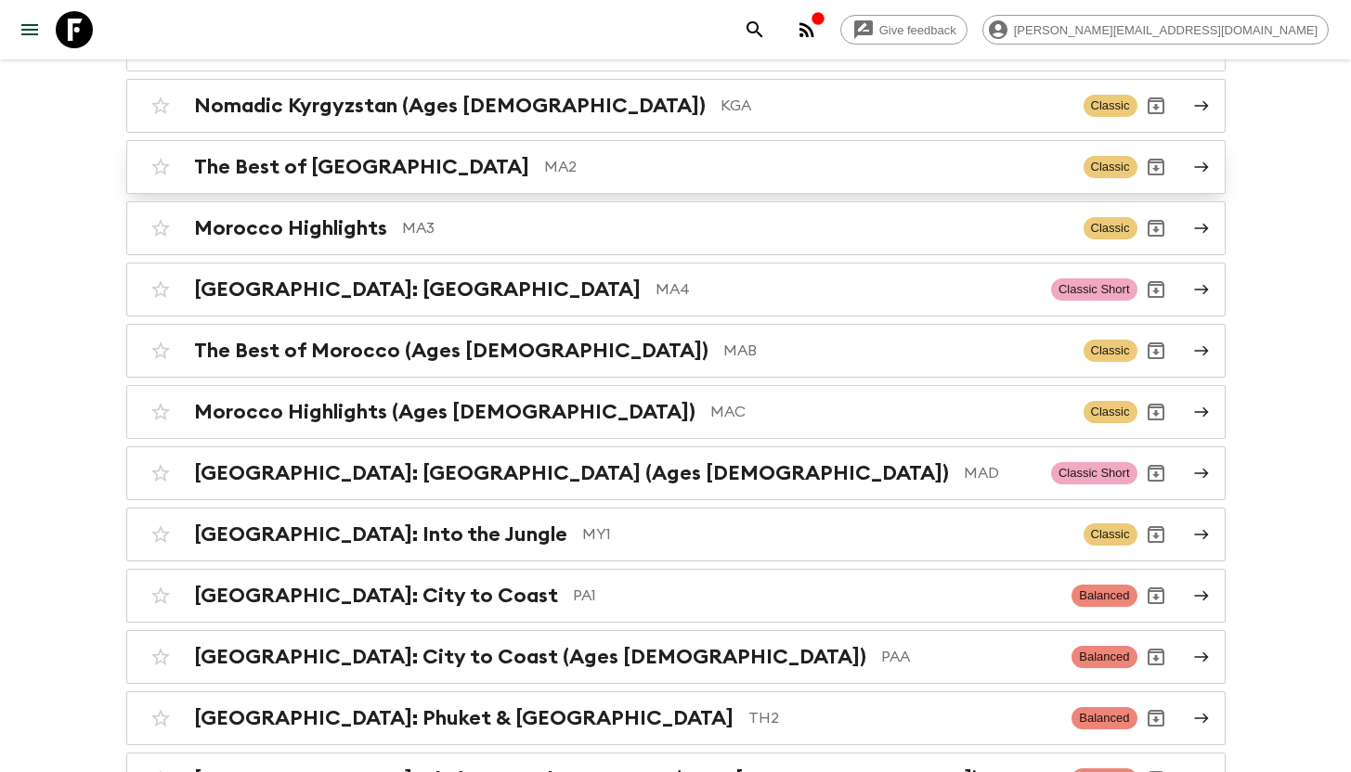
type input "ma"
click at [351, 164] on h2 "The Best of [GEOGRAPHIC_DATA]" at bounding box center [361, 167] width 335 height 24
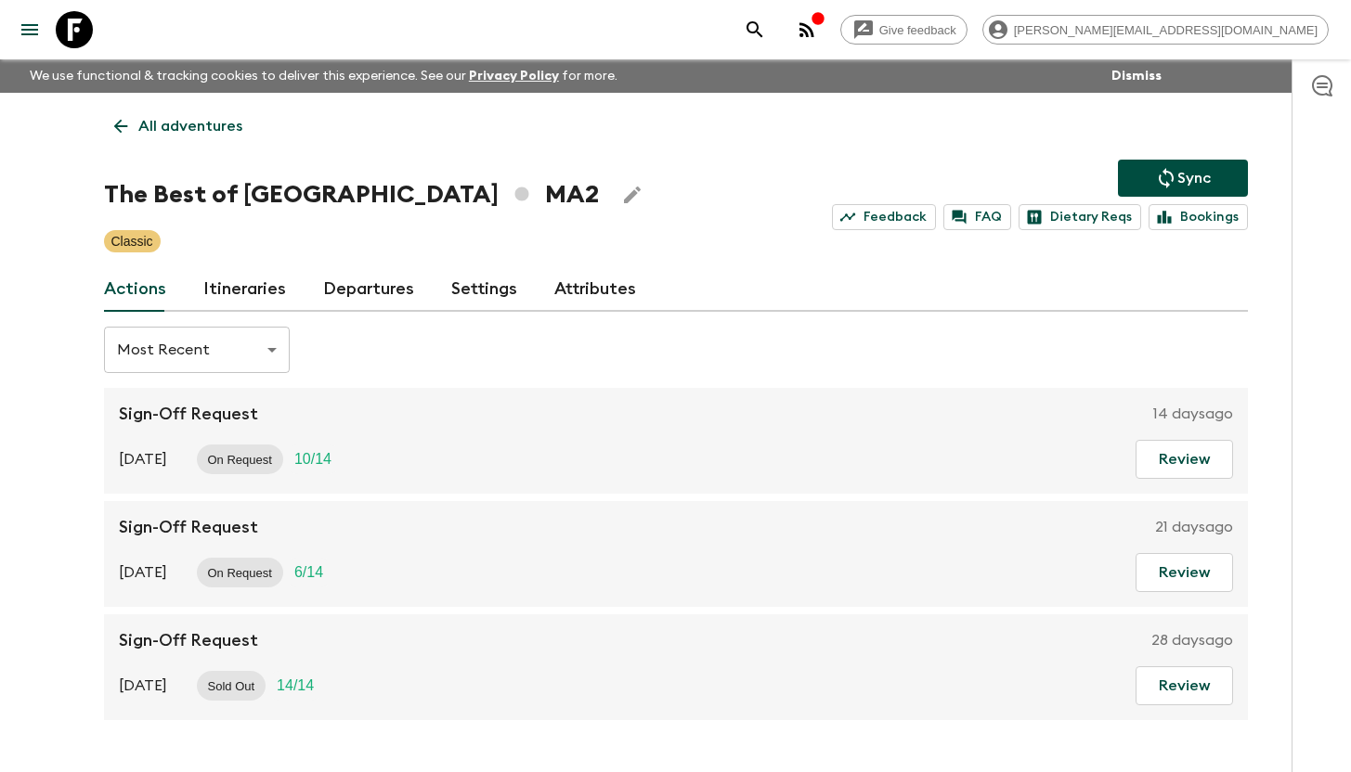
click at [230, 293] on link "Itineraries" at bounding box center [244, 289] width 83 height 45
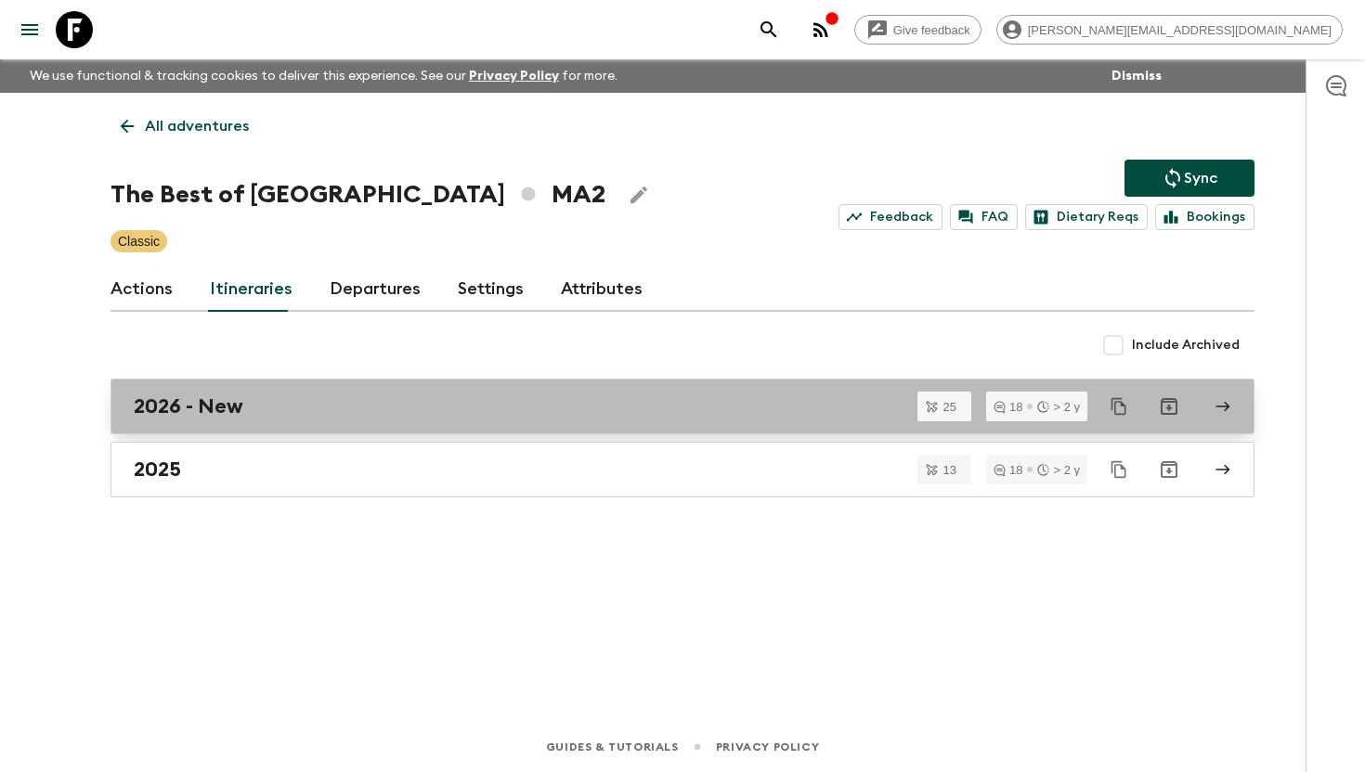
click at [250, 409] on div "2026 - New" at bounding box center [665, 407] width 1062 height 24
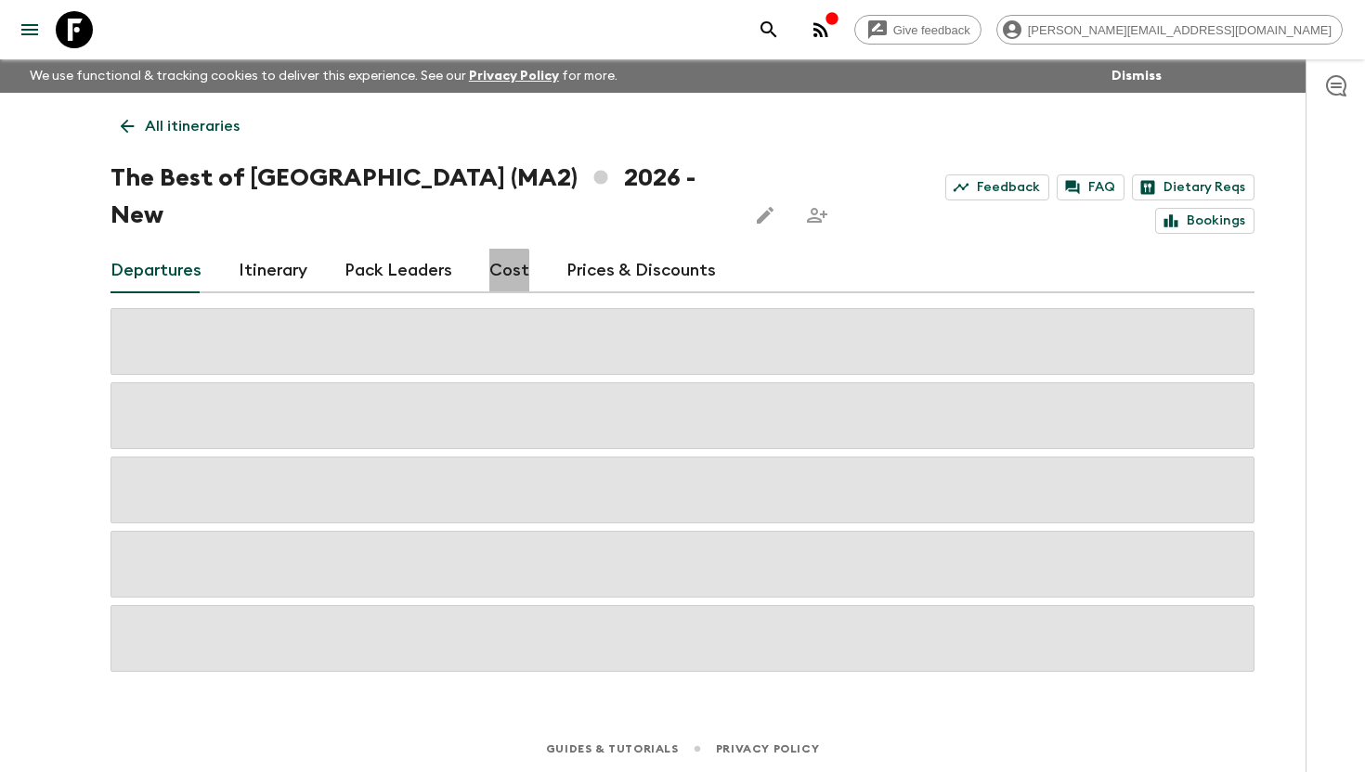
click at [489, 249] on link "Cost" at bounding box center [509, 271] width 40 height 45
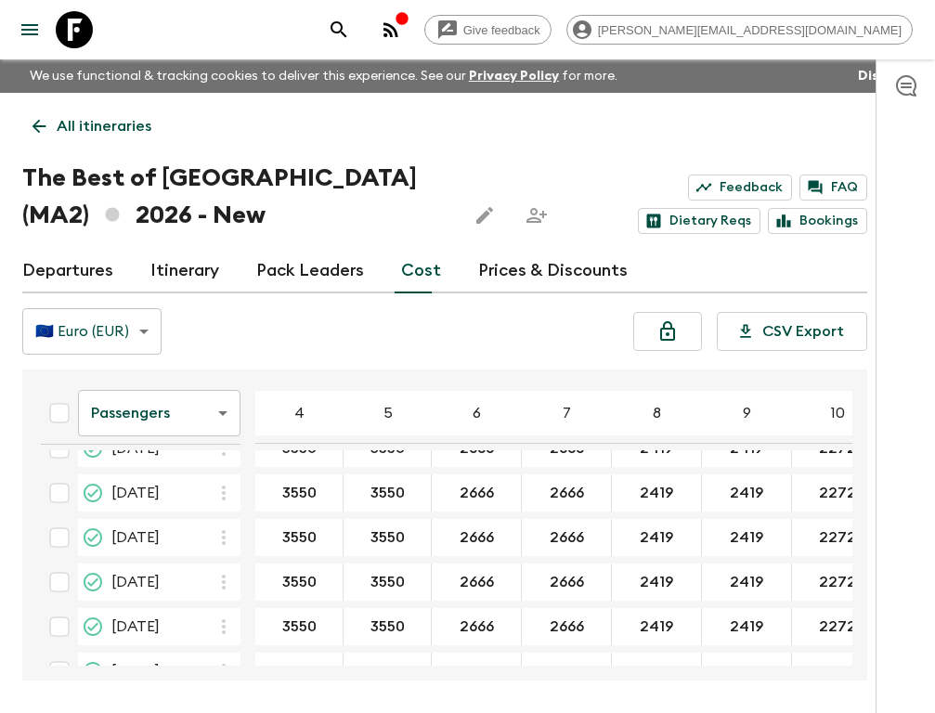
scroll to position [665, 0]
